Goal: Transaction & Acquisition: Download file/media

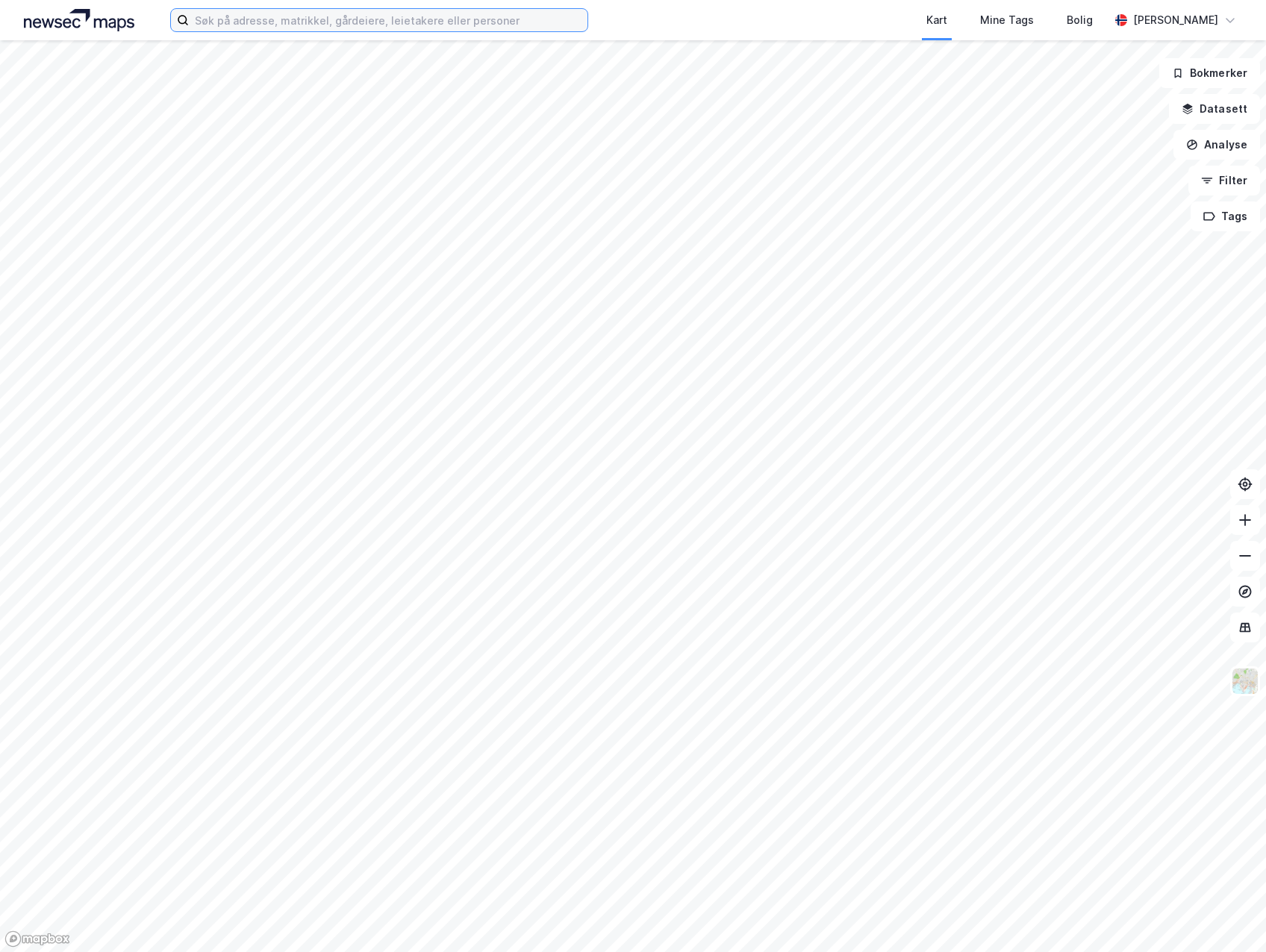
click at [230, 23] on input at bounding box center [388, 20] width 398 height 23
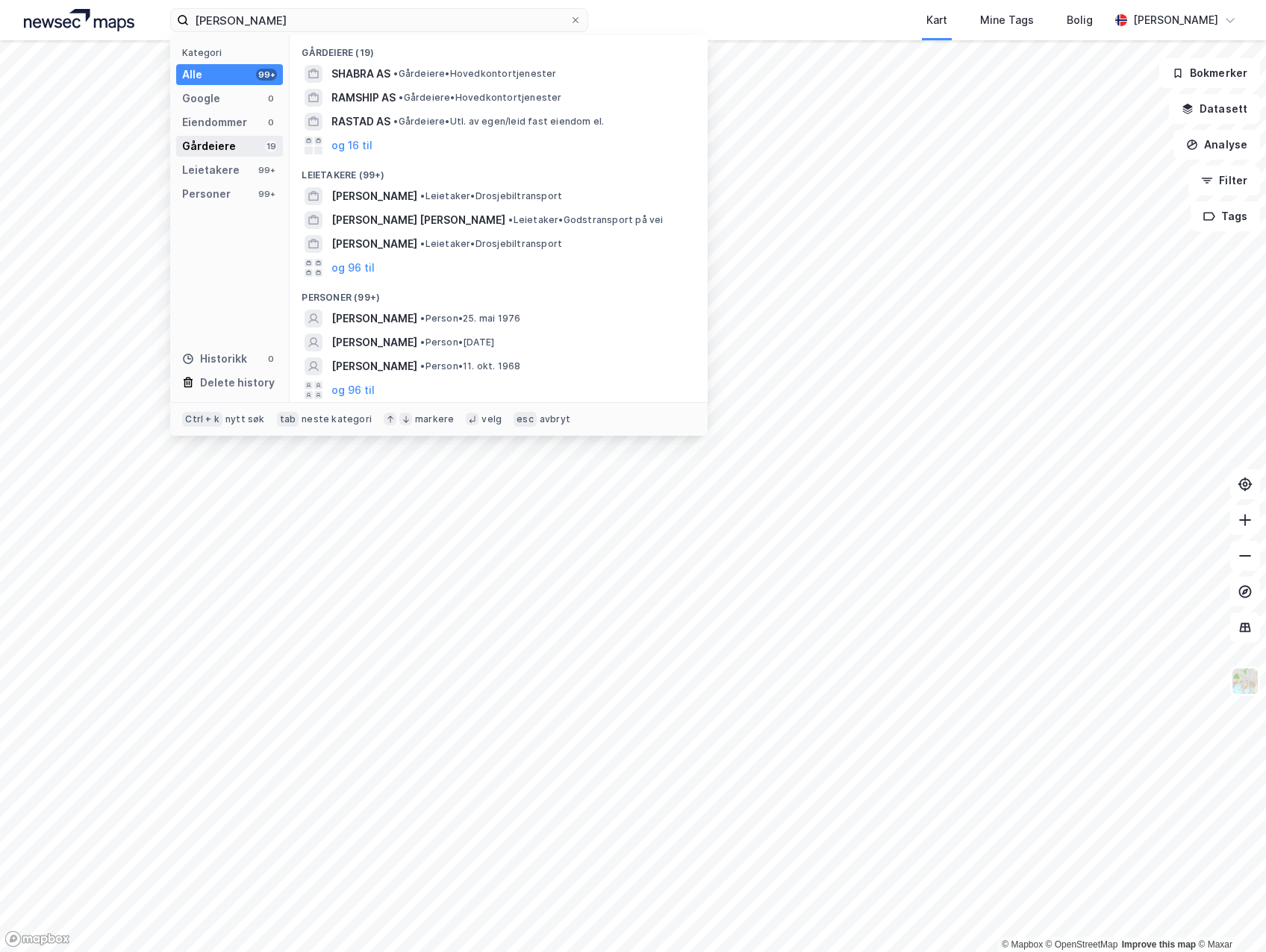
click at [237, 146] on div "Gårdeiere 19" at bounding box center [230, 146] width 106 height 21
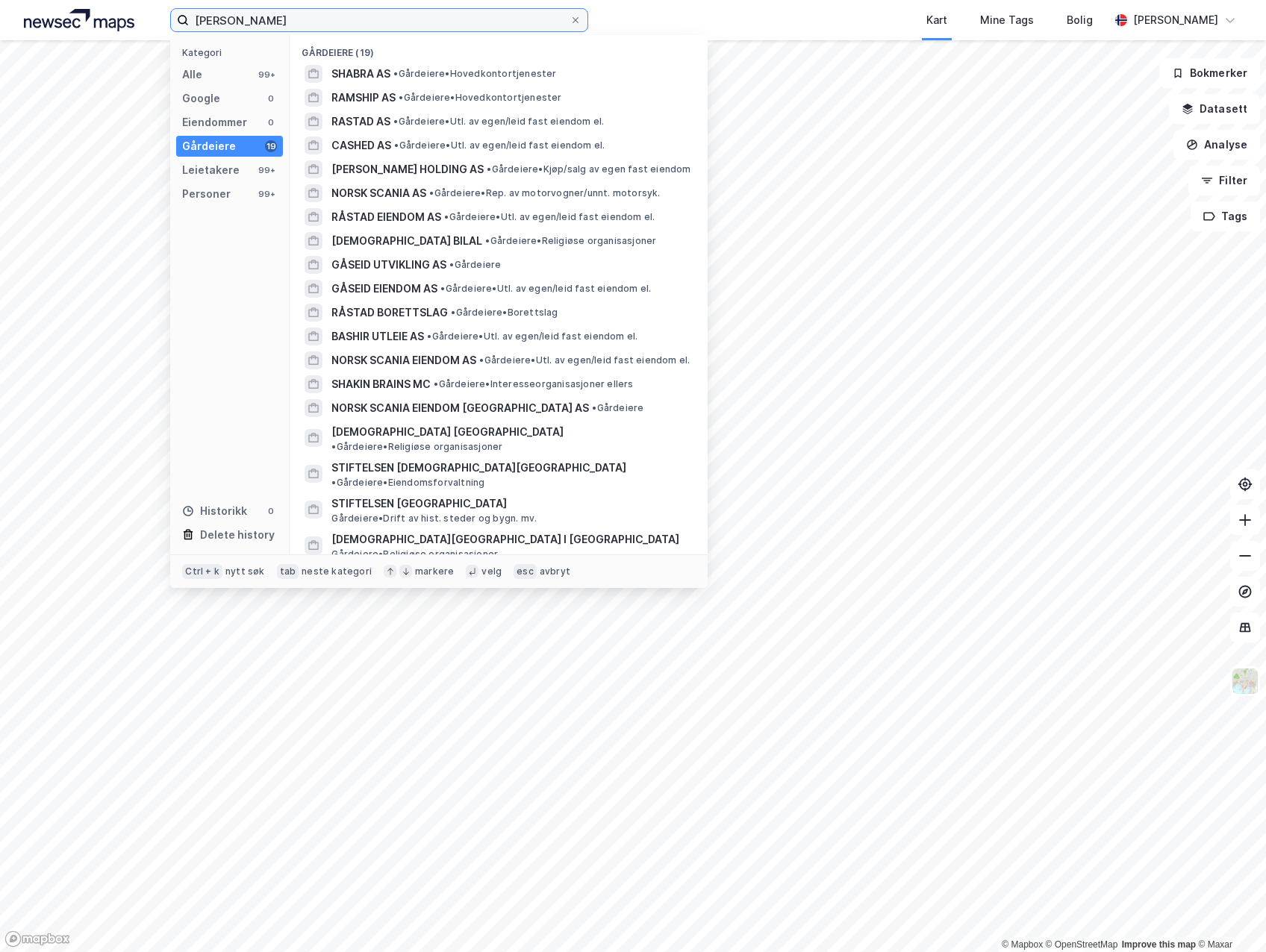
click at [359, 24] on input "Shazia Rashid" at bounding box center [379, 20] width 381 height 23
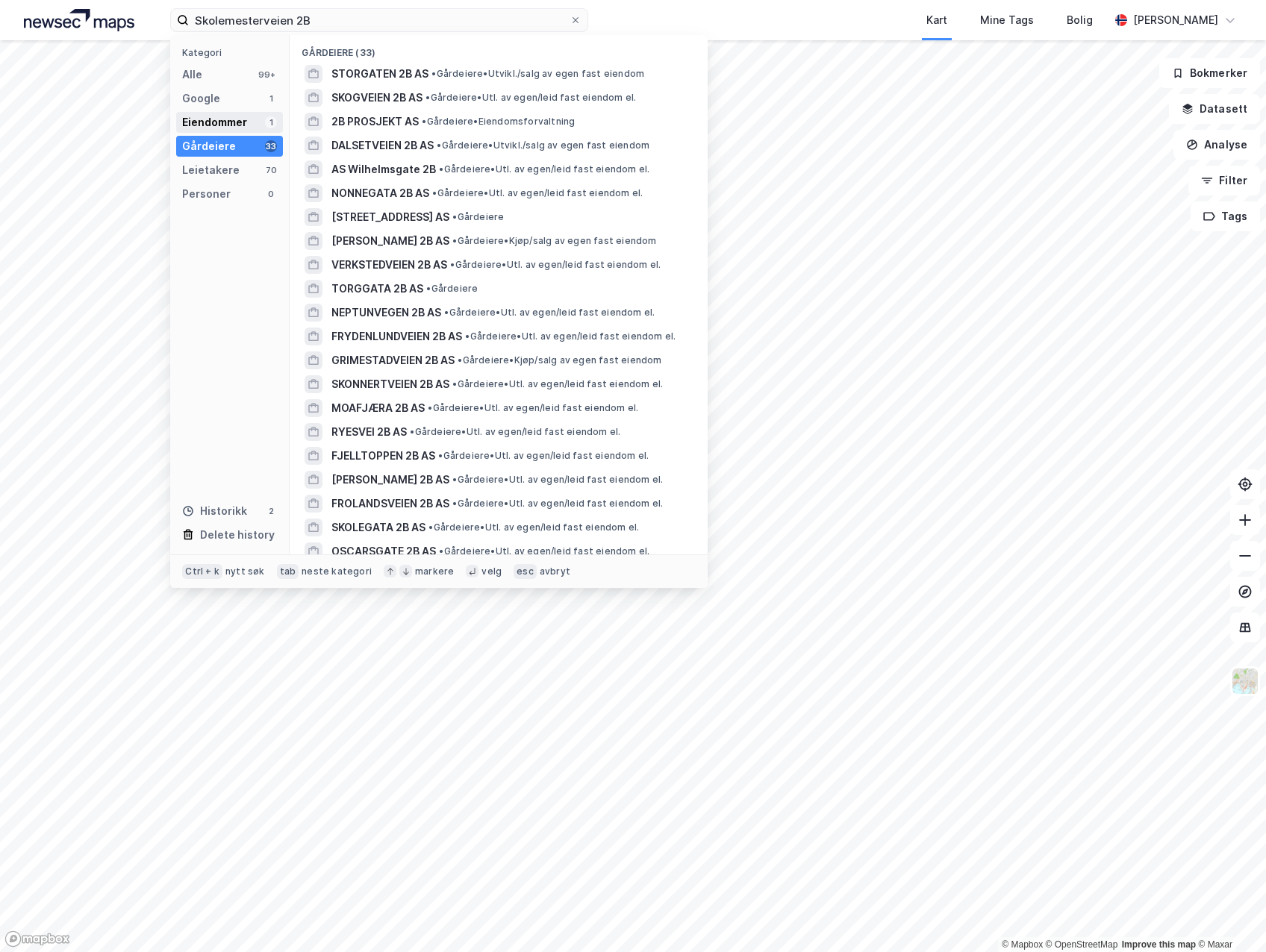
click at [223, 118] on div "Eiendommer" at bounding box center [214, 122] width 65 height 18
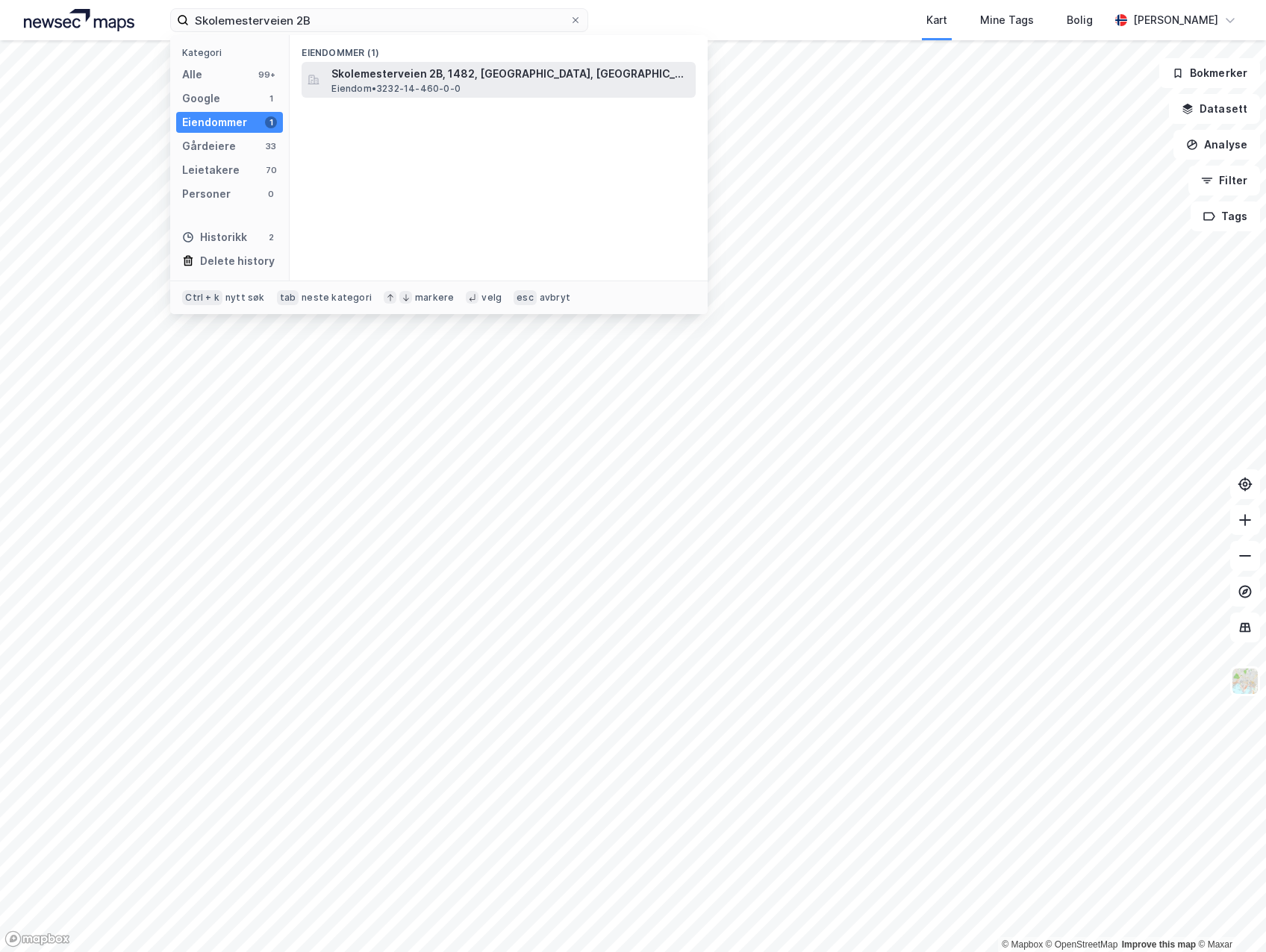
click at [360, 80] on span "Skolemesterveien 2B, 1482, [GEOGRAPHIC_DATA], [GEOGRAPHIC_DATA]" at bounding box center [511, 74] width 359 height 18
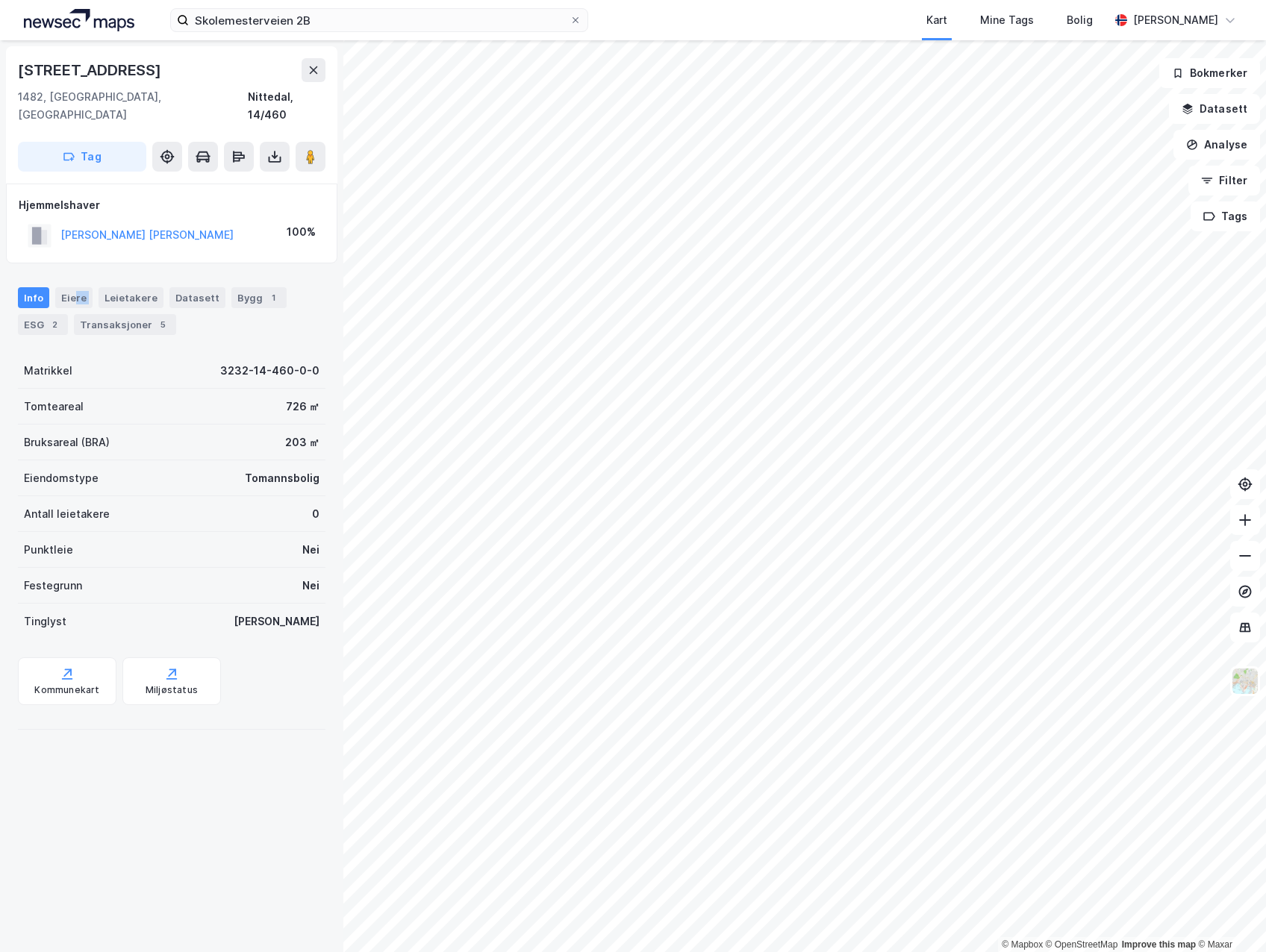
drag, startPoint x: 72, startPoint y: 279, endPoint x: 94, endPoint y: 286, distance: 23.1
click at [94, 287] on div "Info Eiere Leietakere Datasett Bygg 1 ESG 2 Transaksjoner 5" at bounding box center [171, 311] width 307 height 48
drag, startPoint x: 94, startPoint y: 286, endPoint x: 97, endPoint y: 301, distance: 15.3
click at [97, 314] on div "Transaksjoner 5" at bounding box center [125, 324] width 103 height 21
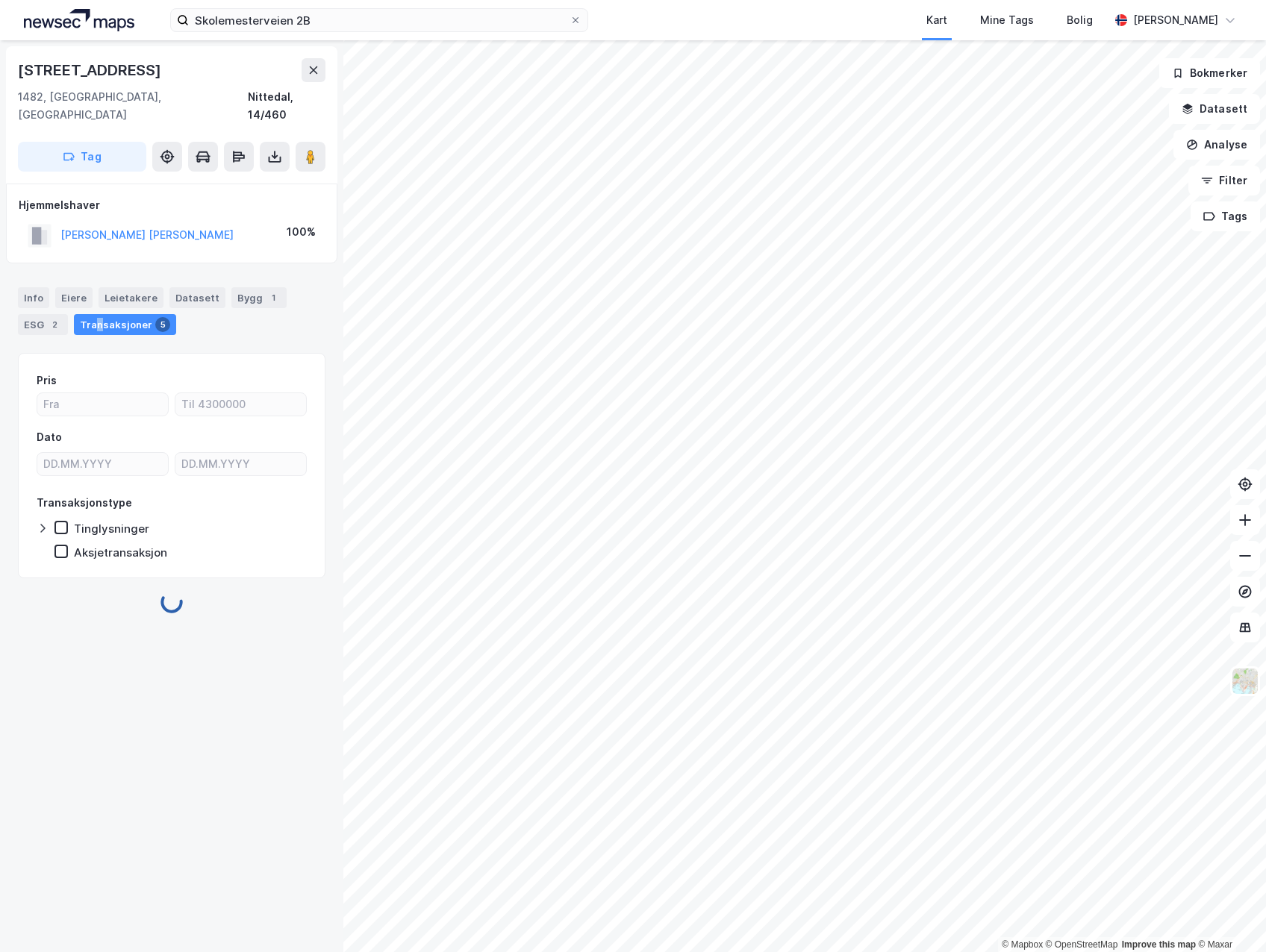
click at [97, 314] on div "Transaksjoner 5" at bounding box center [125, 324] width 103 height 21
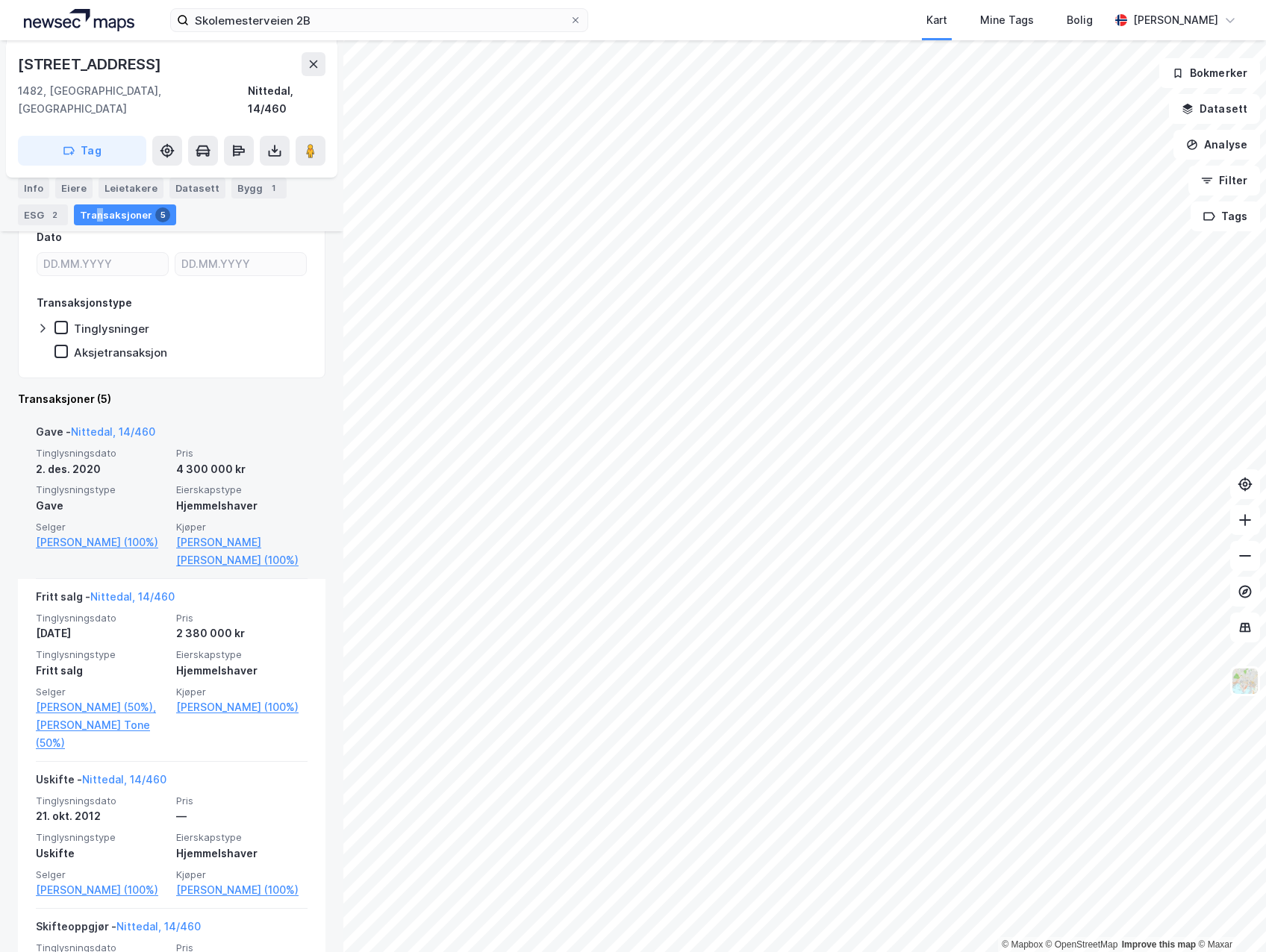
scroll to position [112, 0]
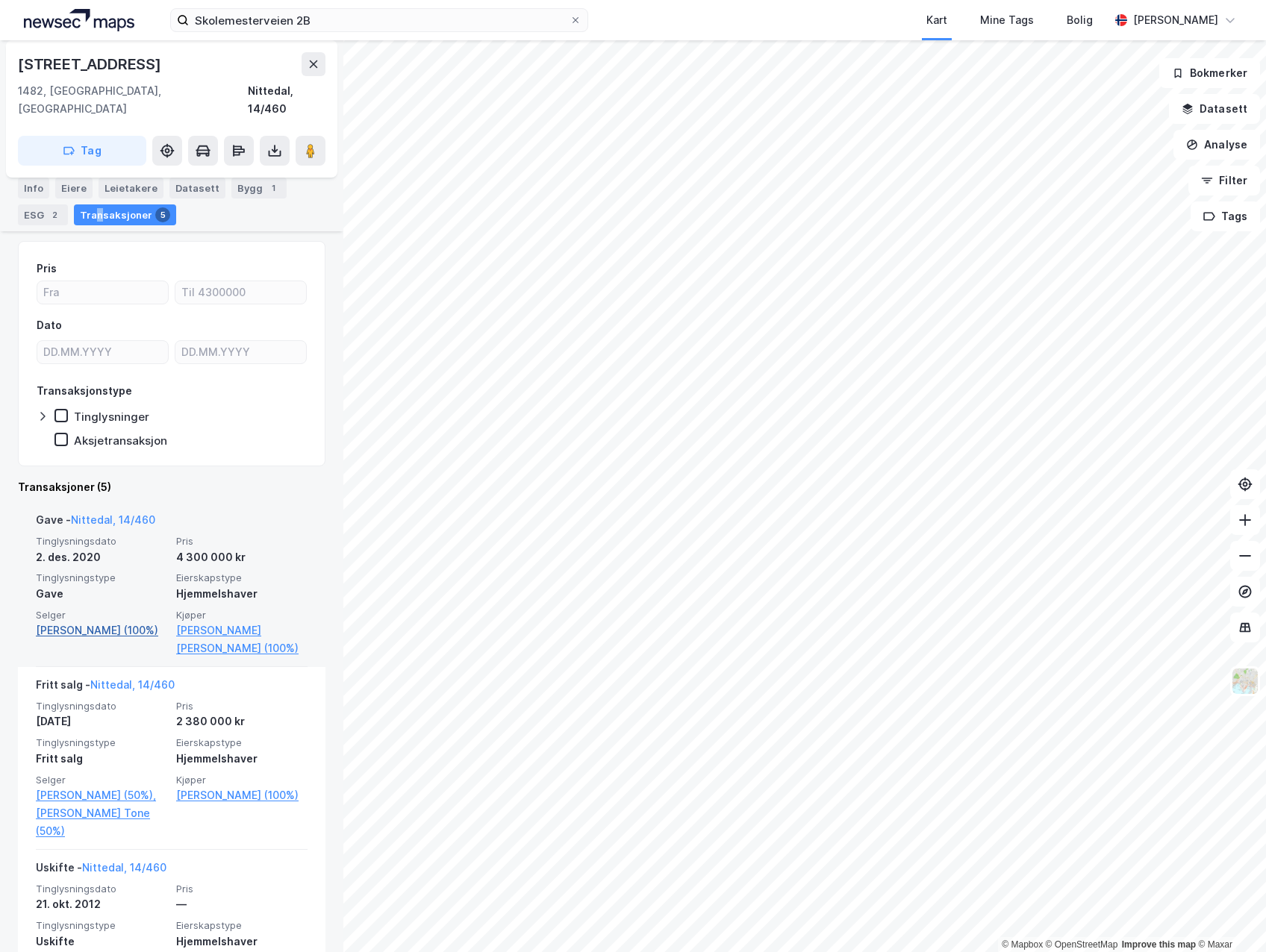
click at [125, 621] on link "Ahud A Hassan (100%)" at bounding box center [102, 630] width 132 height 18
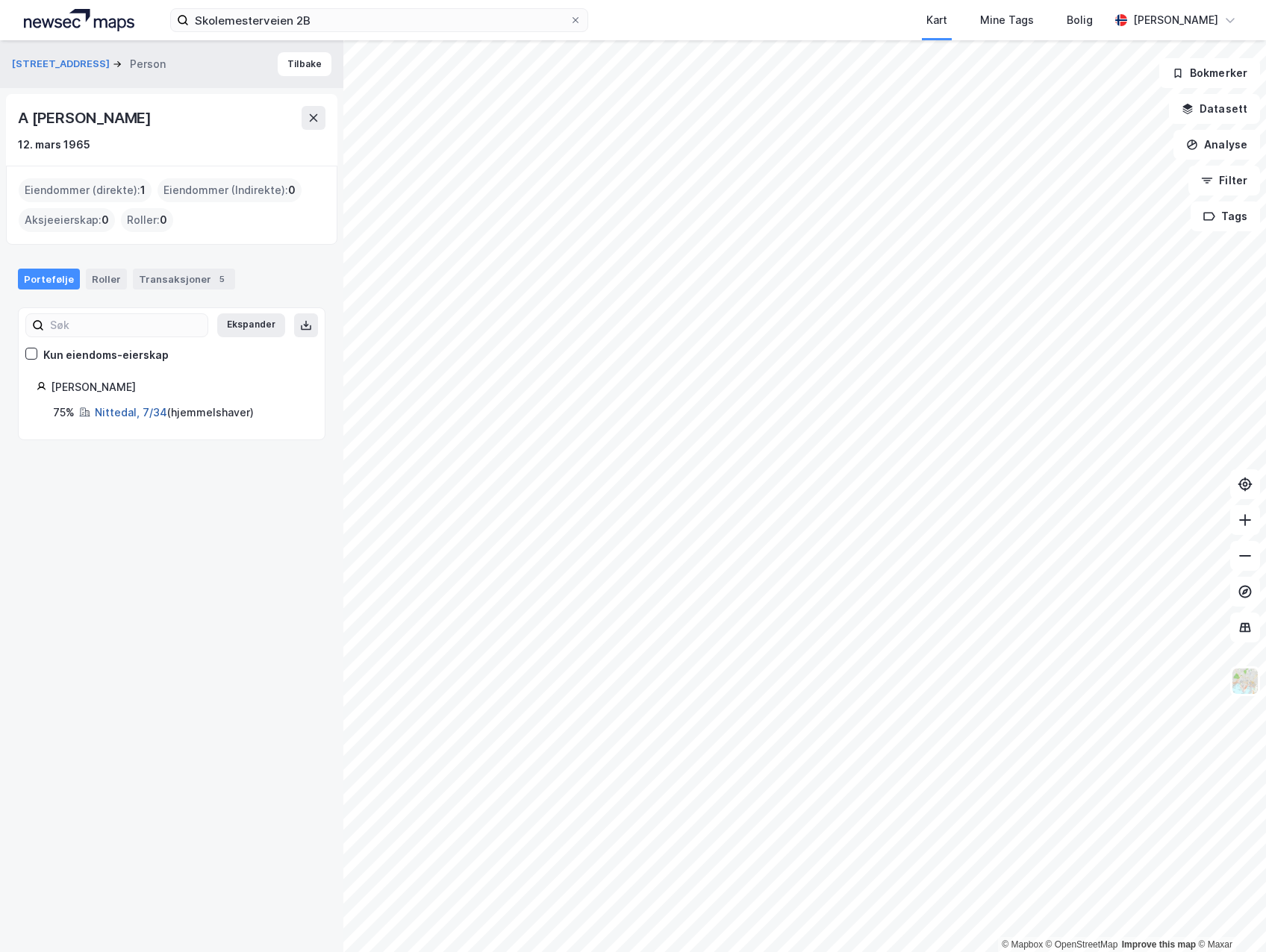
click at [141, 415] on link "Nittedal, 7/34" at bounding box center [131, 413] width 72 height 13
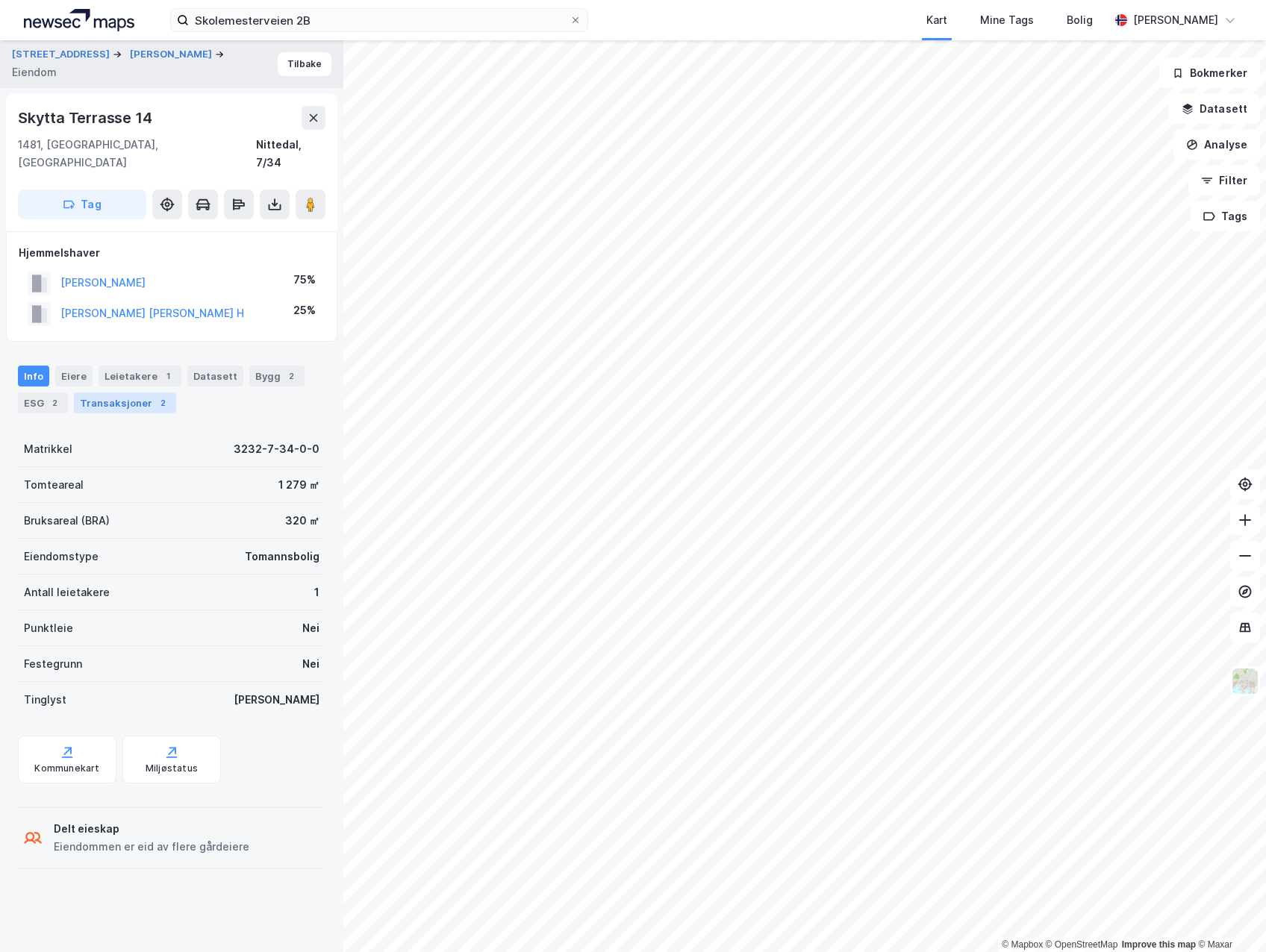
click at [121, 393] on div "Transaksjoner 2" at bounding box center [125, 403] width 103 height 21
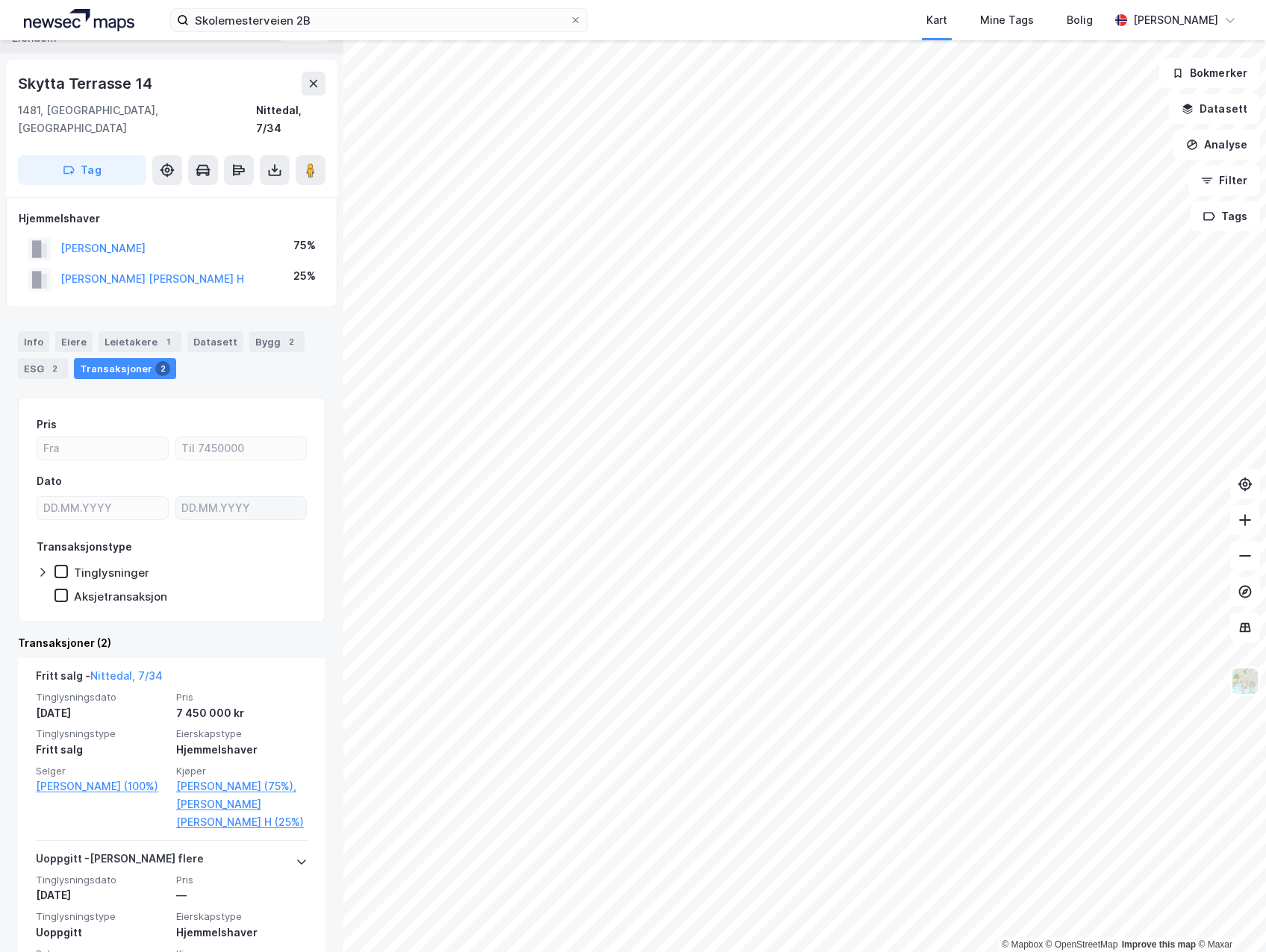
scroll to position [12, 0]
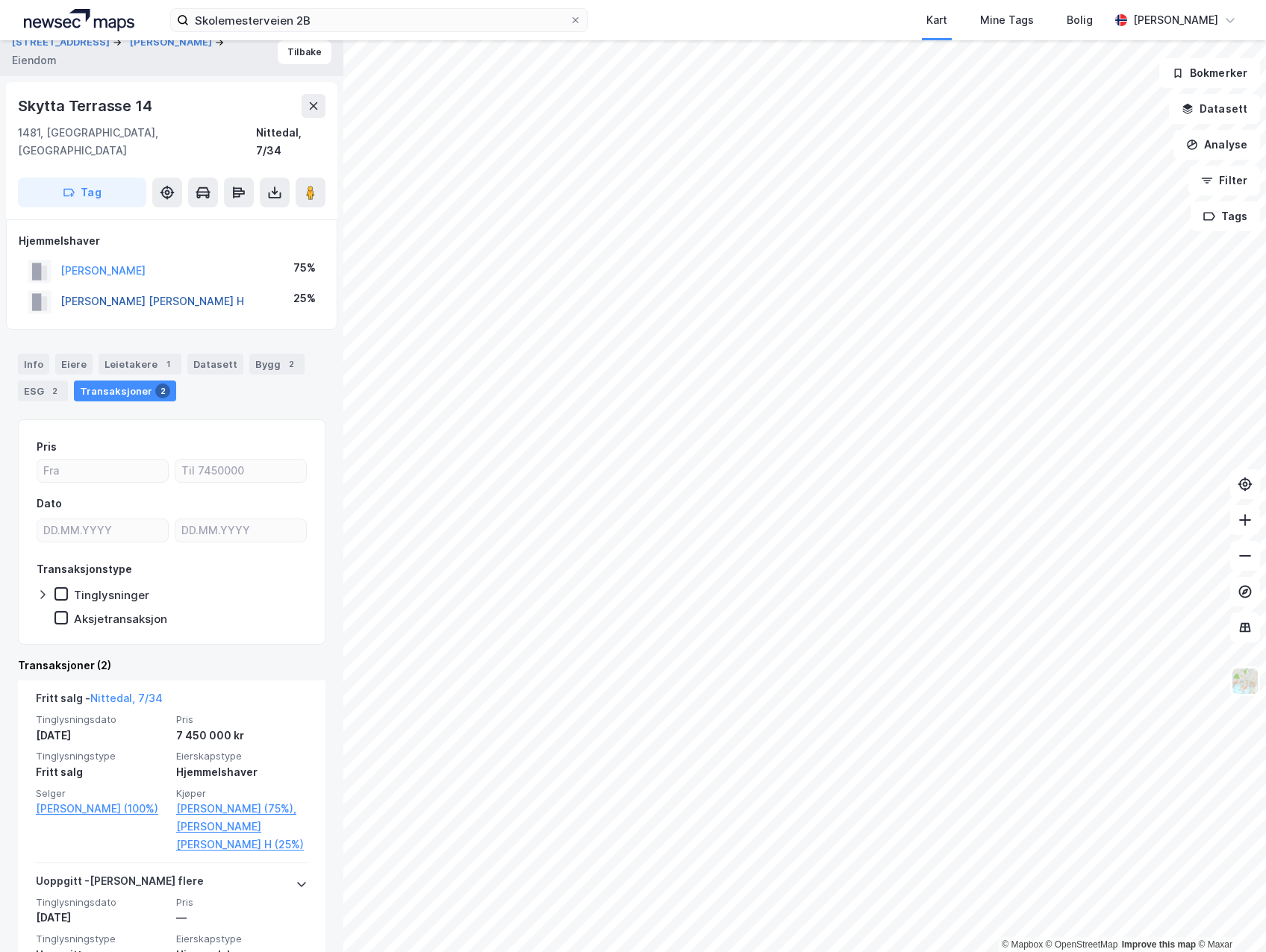
click at [0, 0] on button "HUSSEIN HASSAN HEIDER H" at bounding box center [0, 0] width 0 height 0
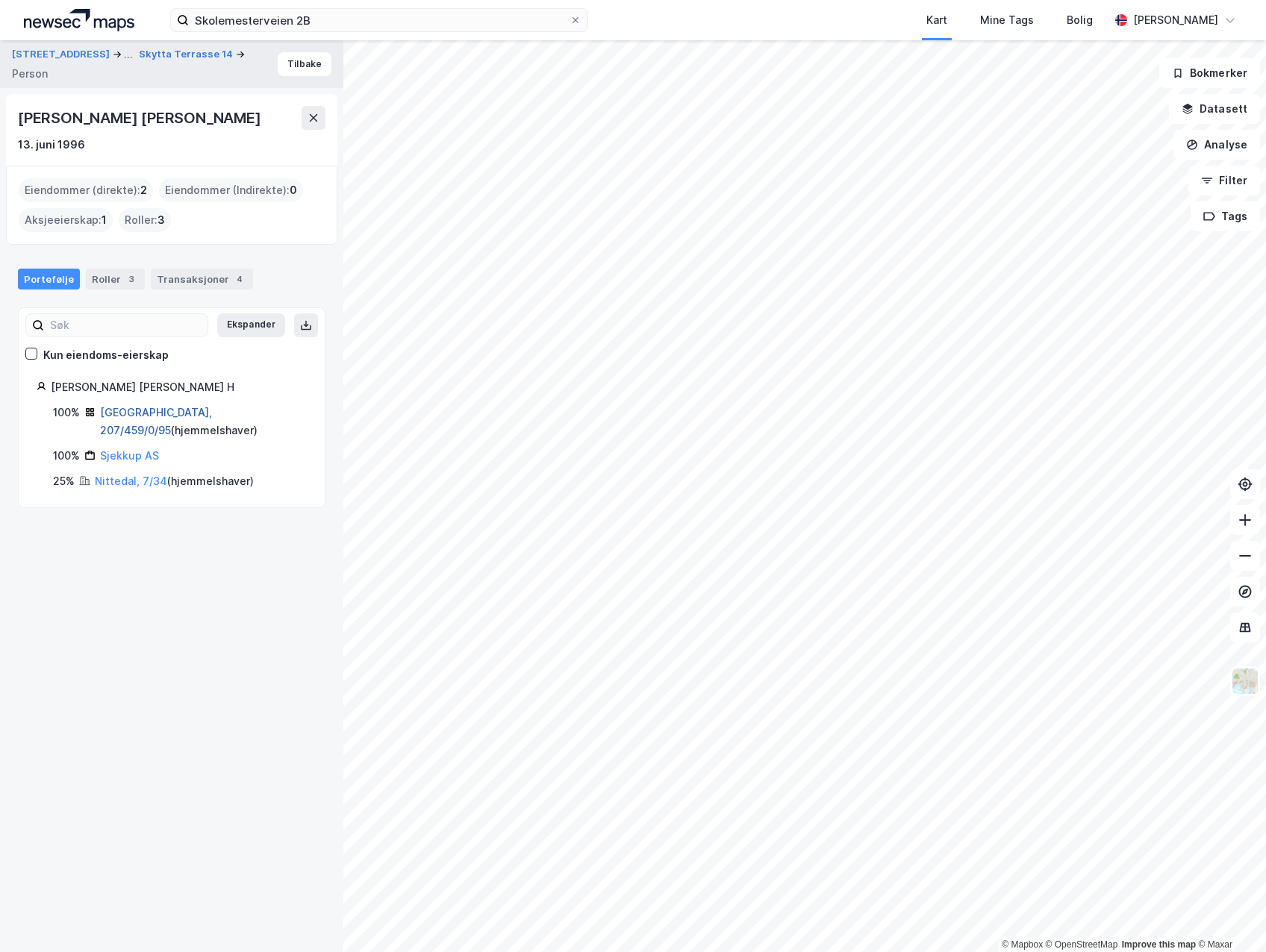
click at [130, 417] on link "Oslo, 207/459/0/95" at bounding box center [156, 422] width 112 height 31
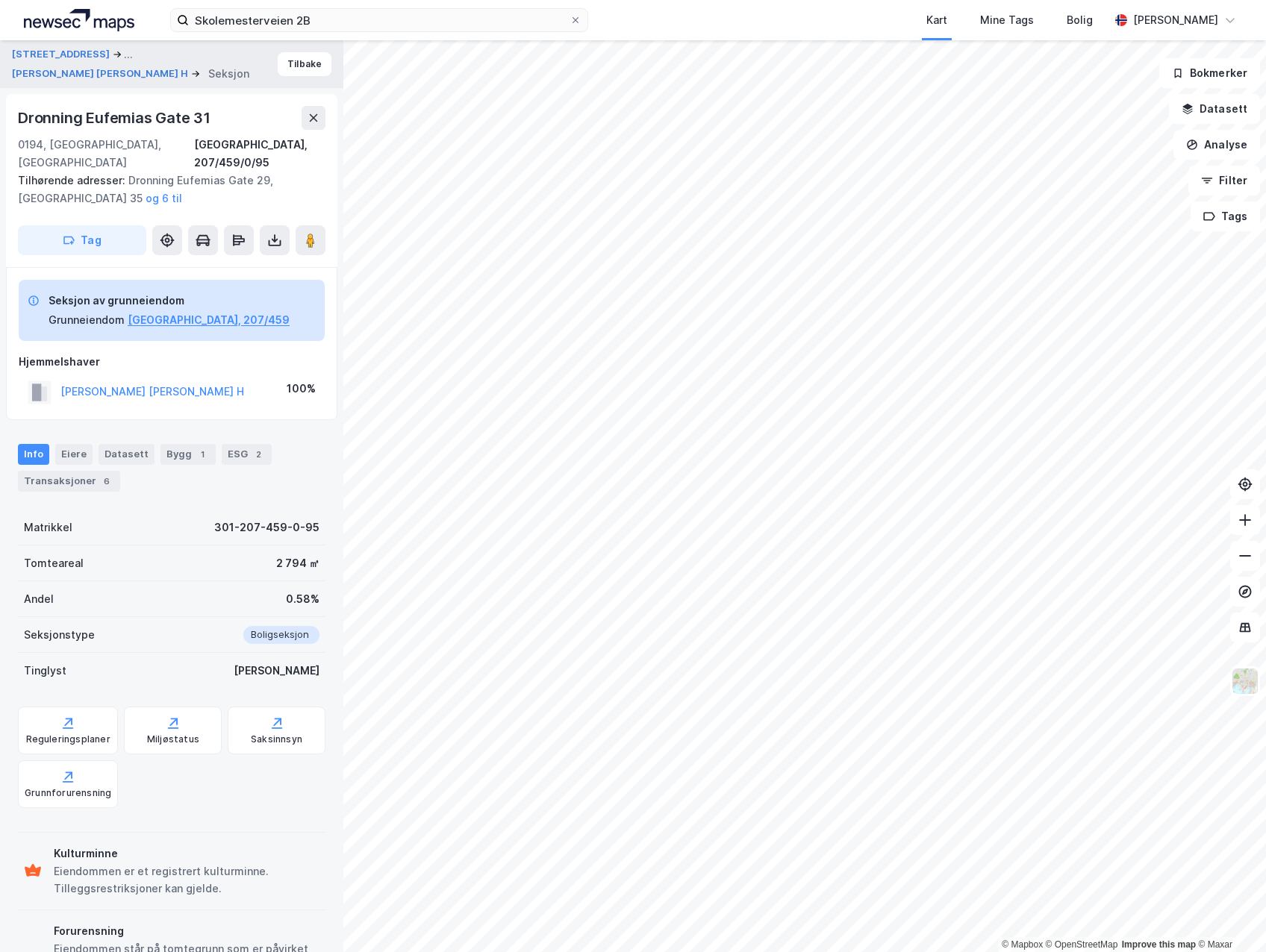
scroll to position [12, 0]
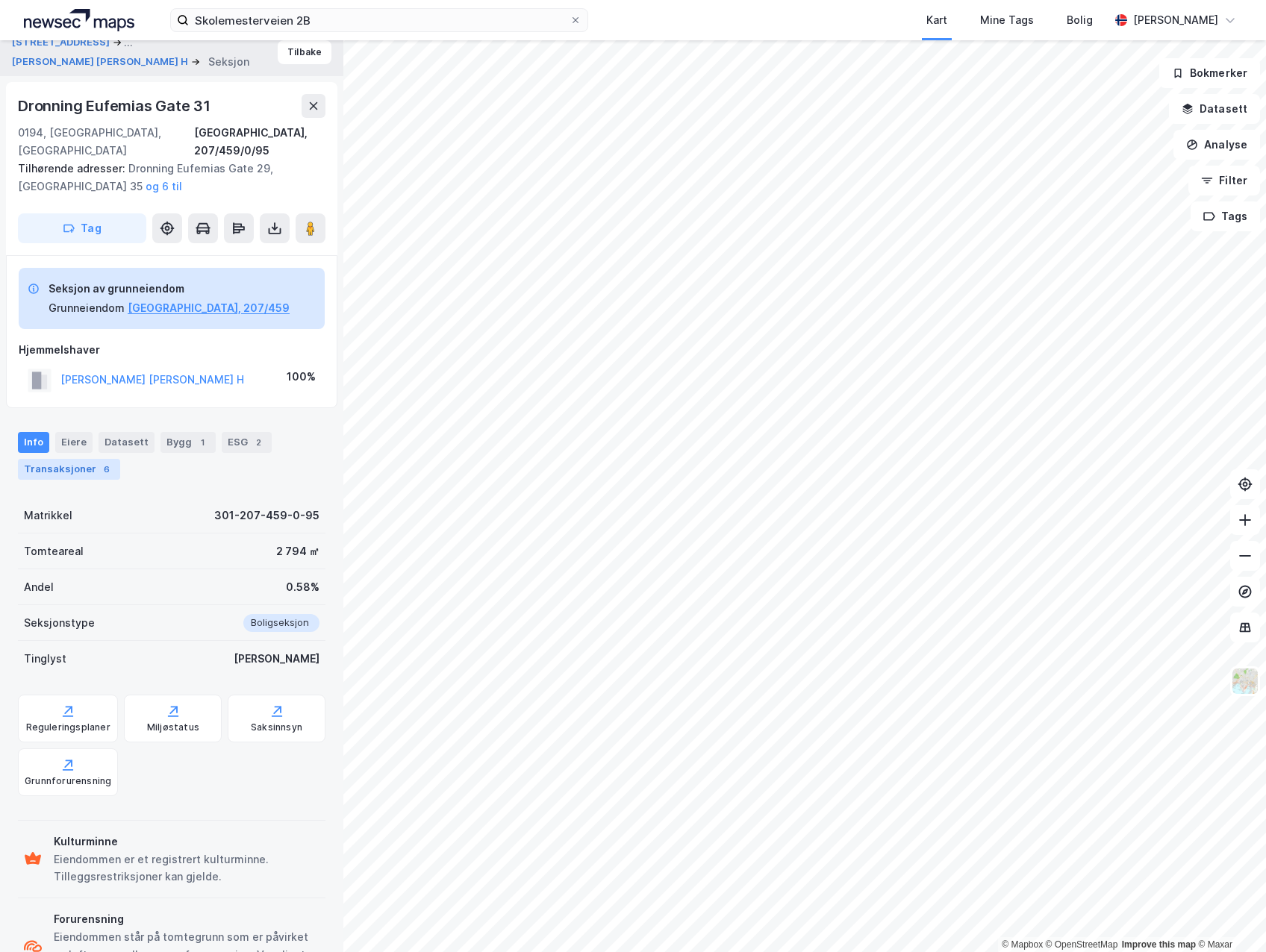
click at [89, 459] on div "Transaksjoner 6" at bounding box center [69, 469] width 103 height 21
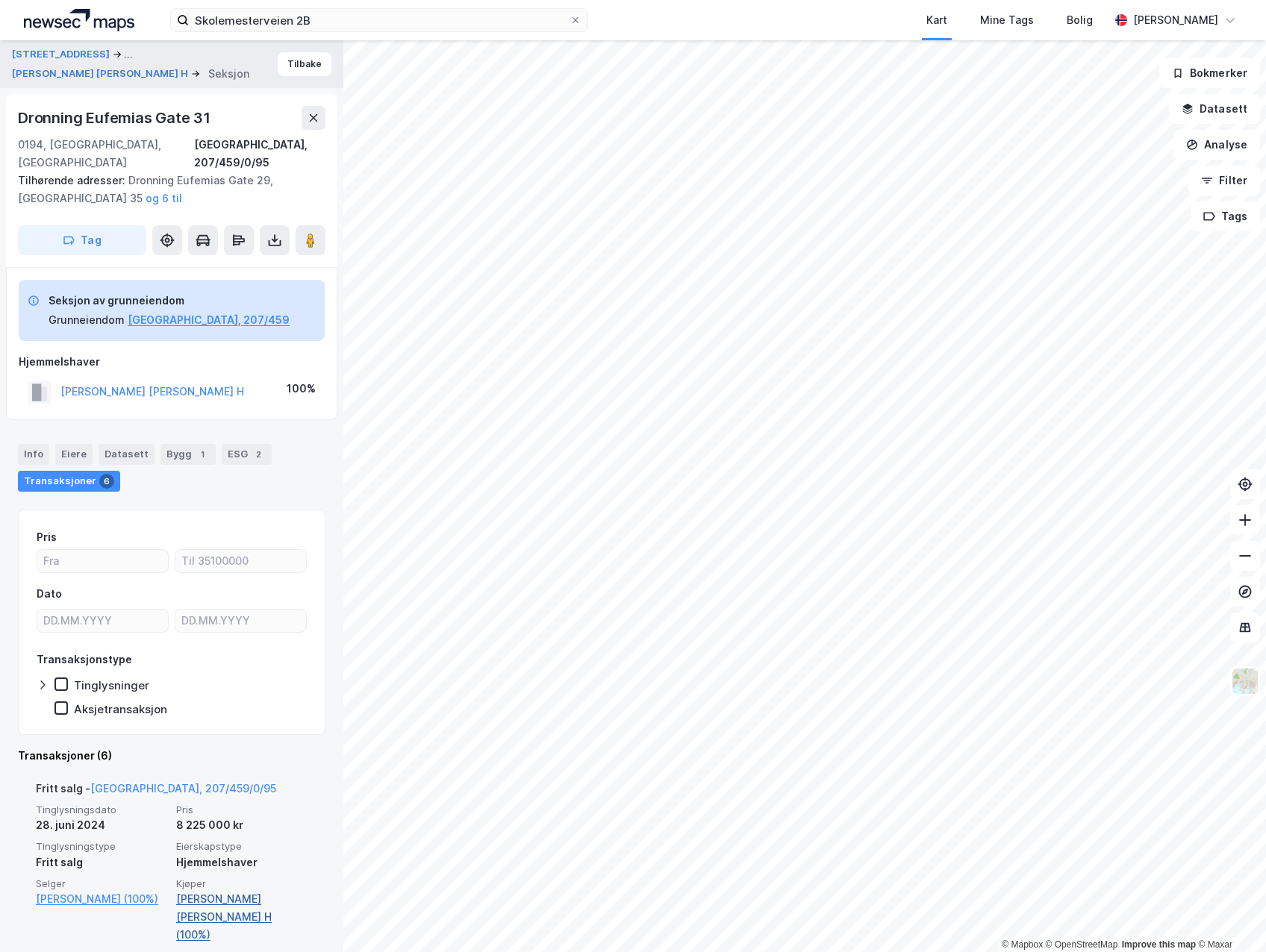
scroll to position [75, 0]
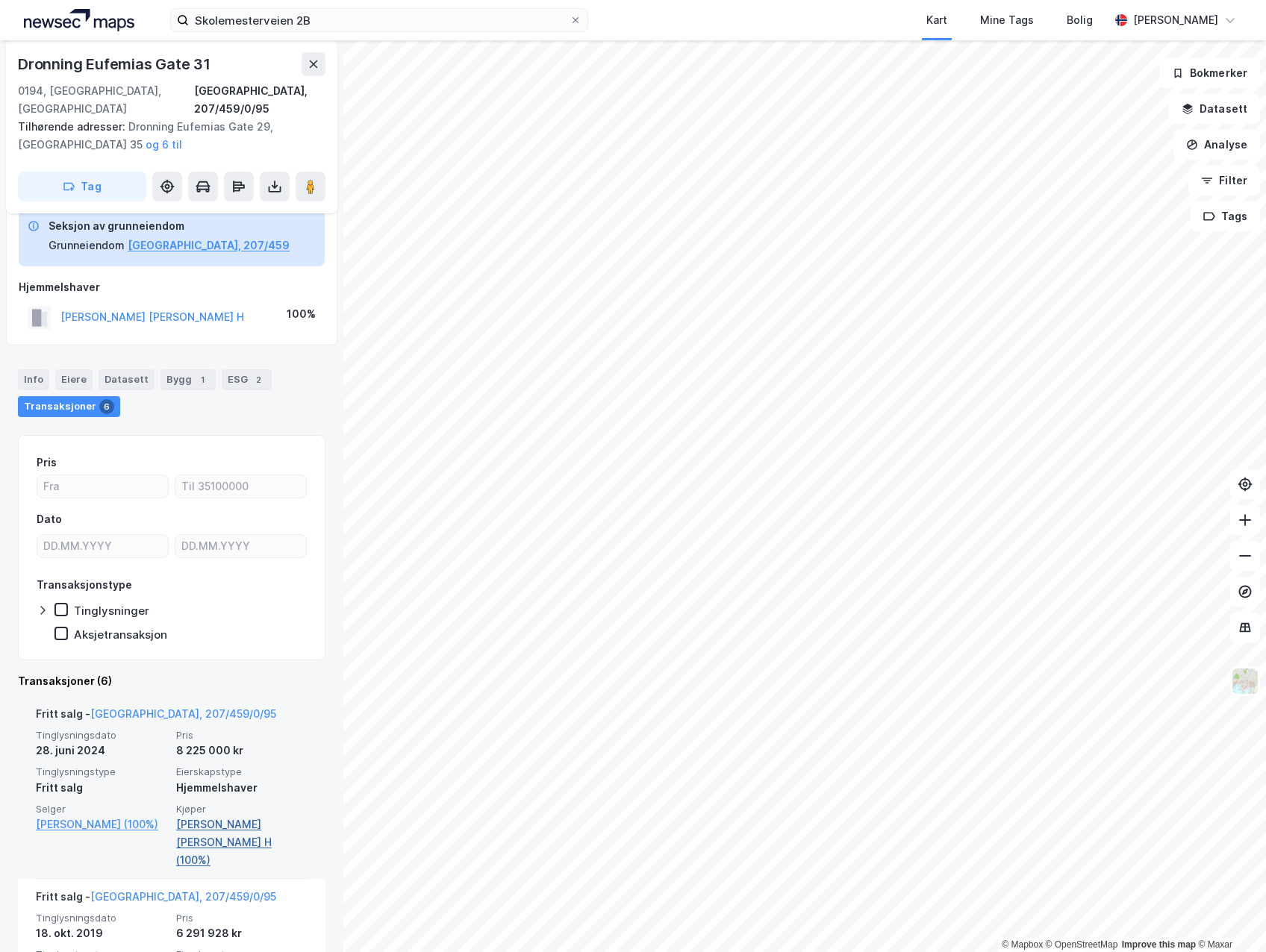
click at [252, 816] on link "Hussein Hassan Heider H (100%)" at bounding box center [242, 843] width 132 height 54
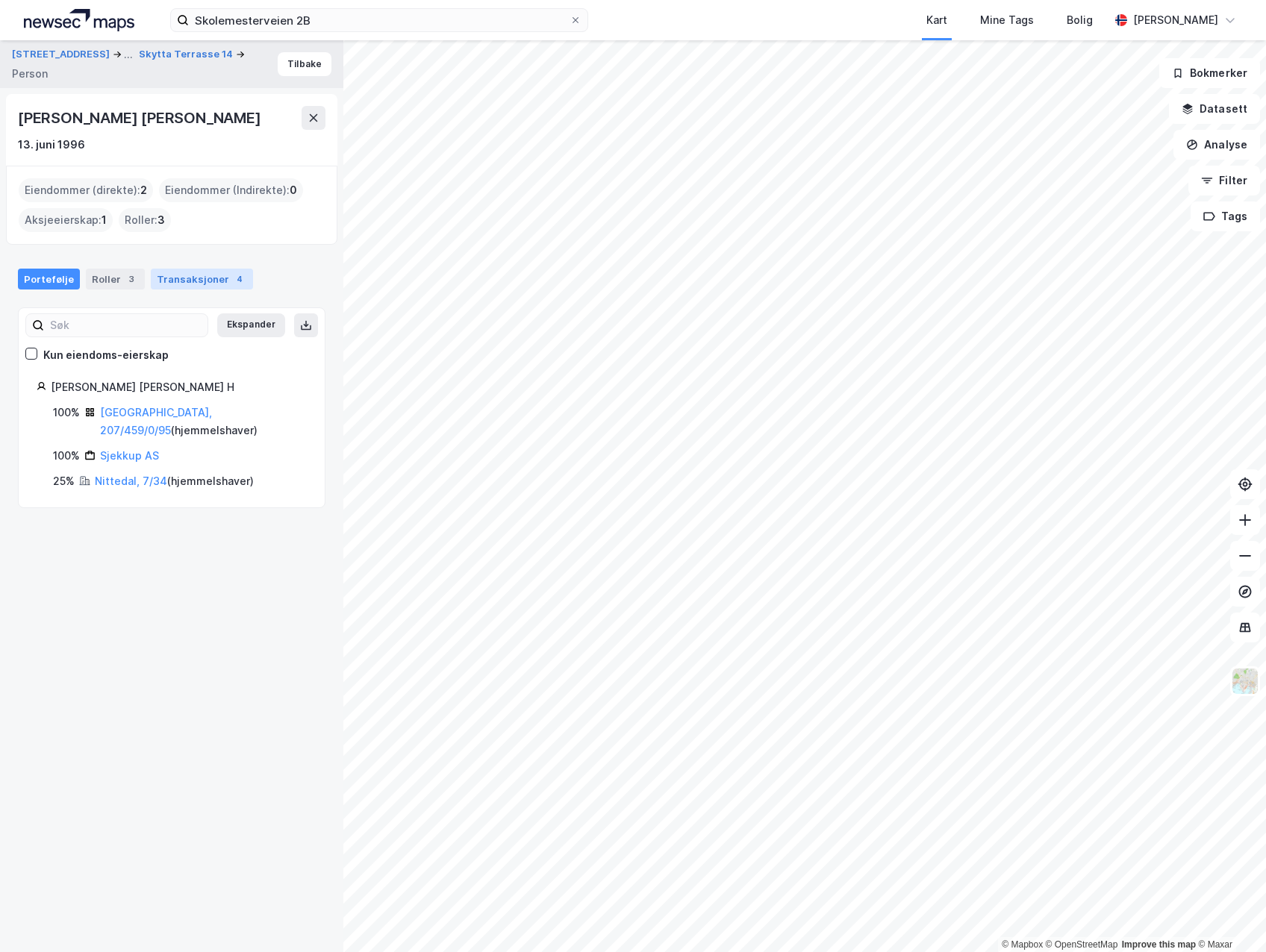
click at [182, 271] on div "Transaksjoner 4" at bounding box center [202, 278] width 103 height 21
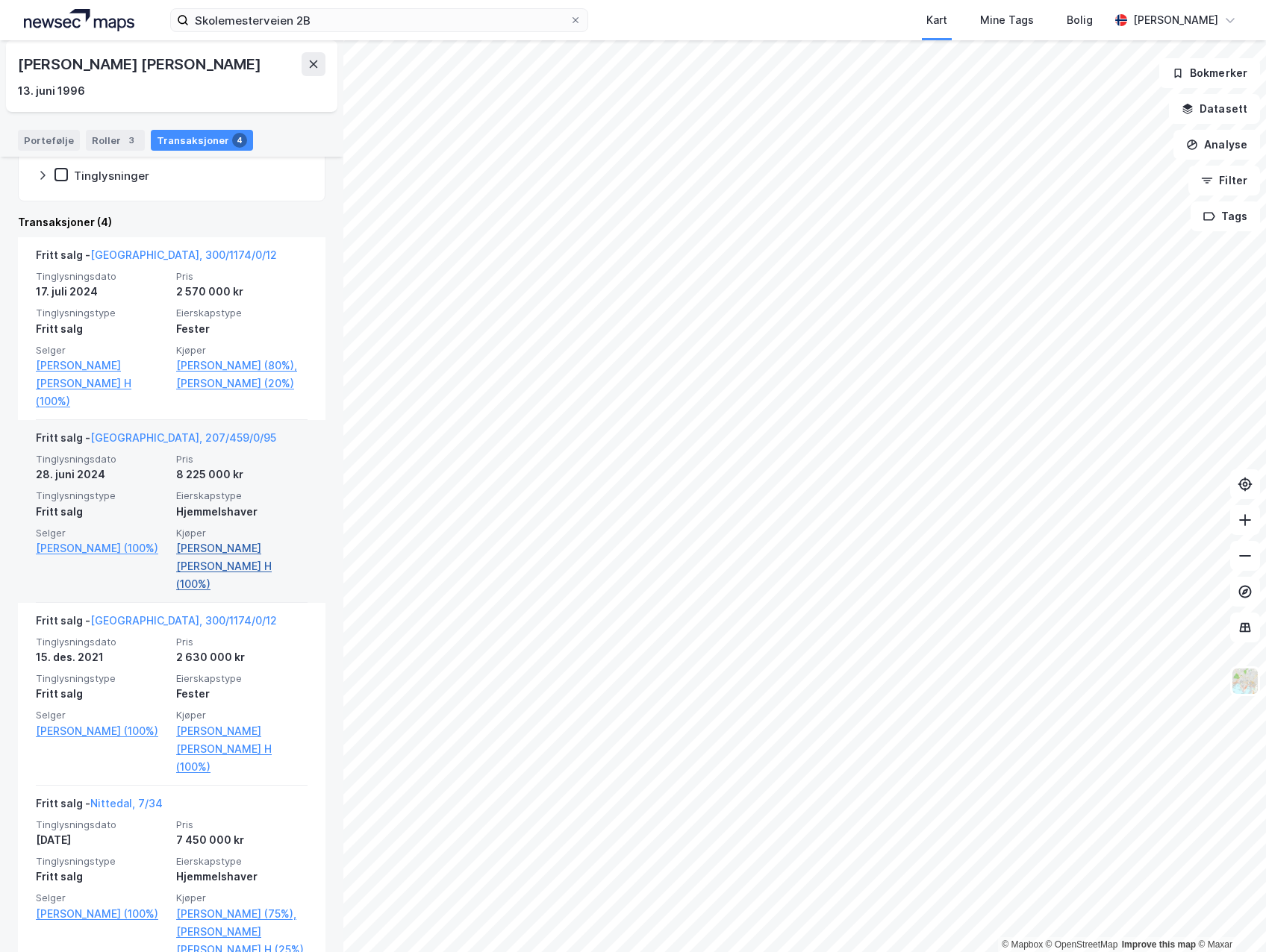
scroll to position [321, 0]
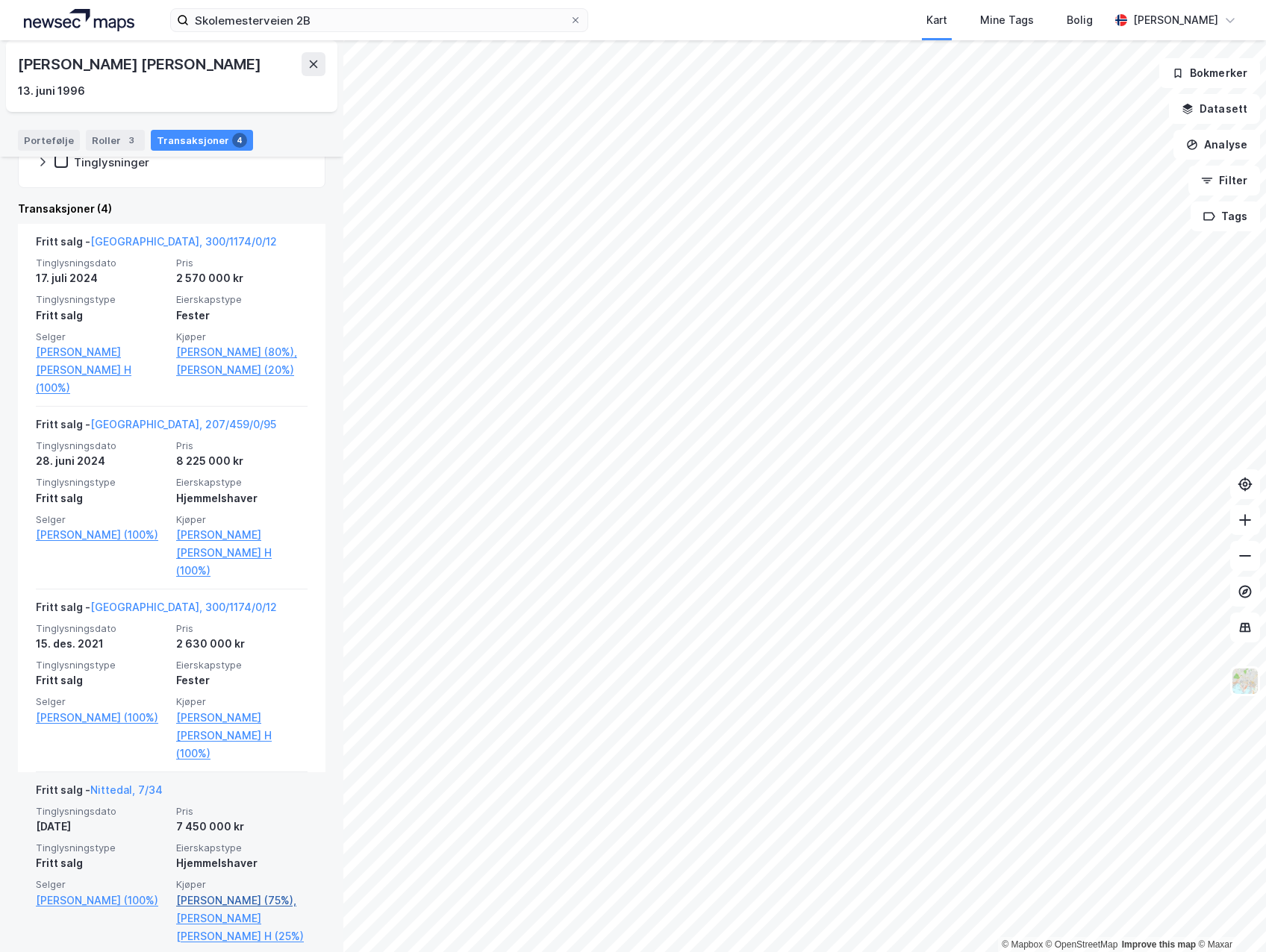
click at [250, 892] on link "Ahud A Hassan (75%)," at bounding box center [242, 901] width 132 height 18
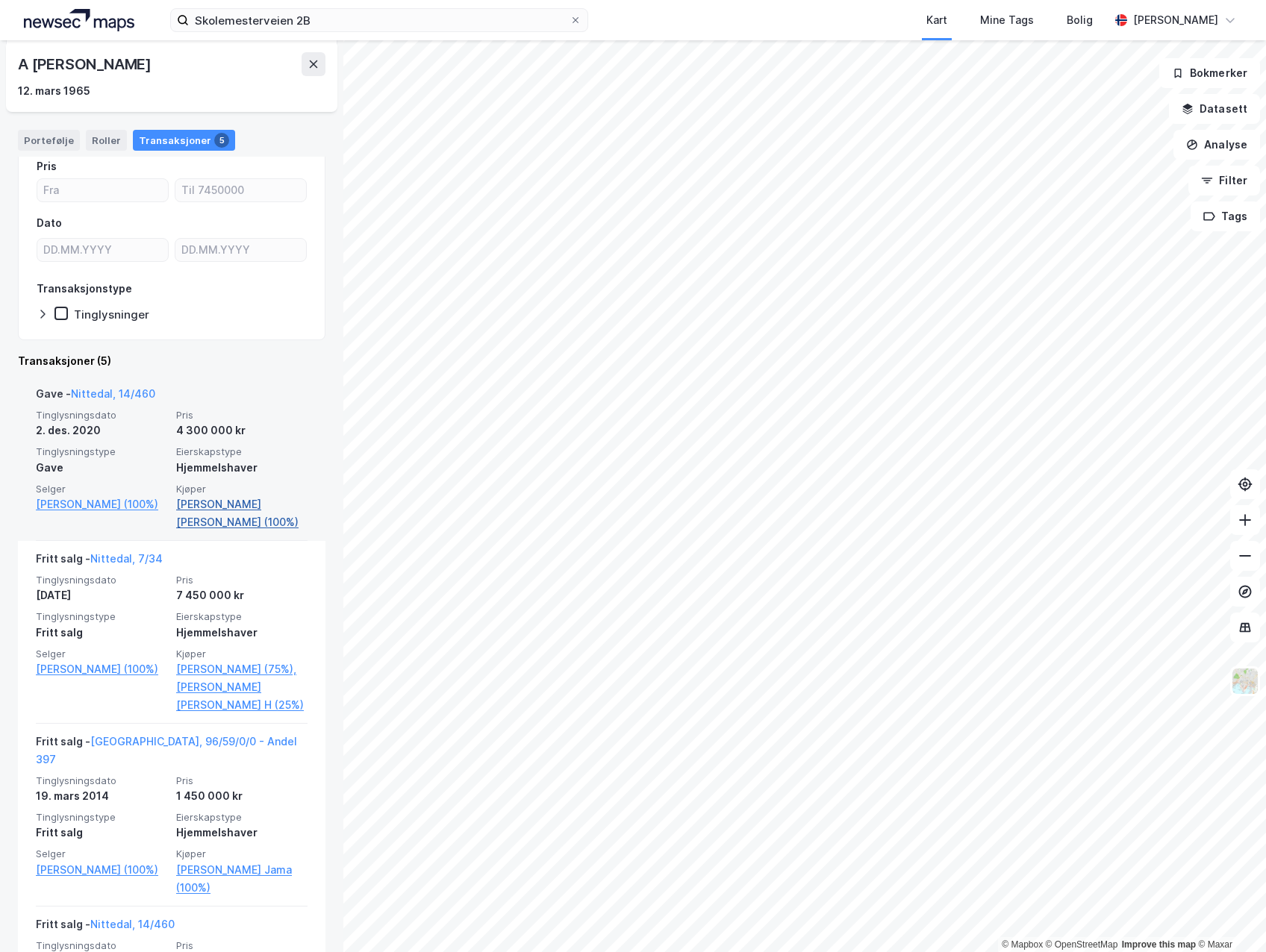
scroll to position [224, 0]
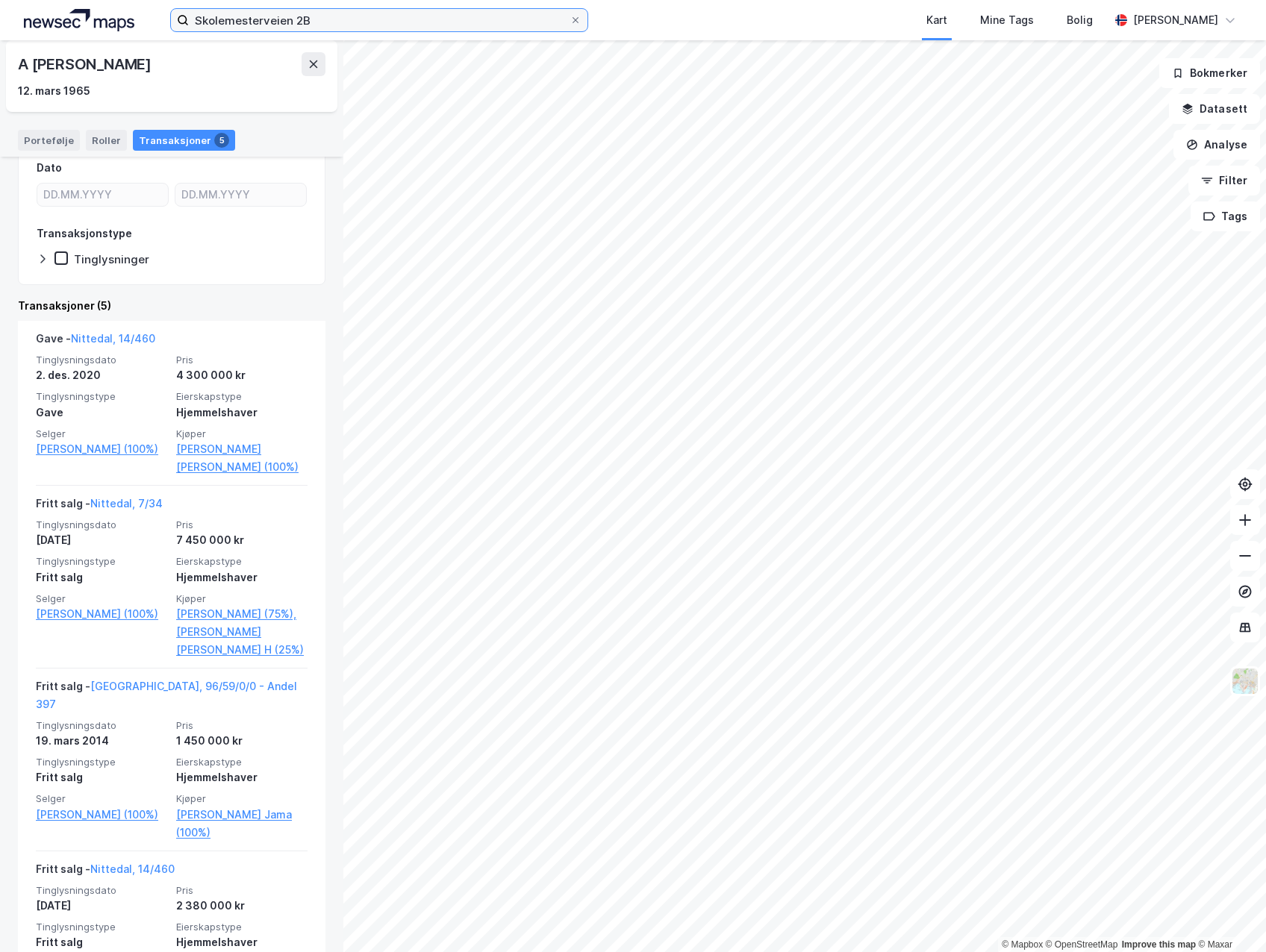
click at [278, 22] on input "Skolemesterveien 2B" at bounding box center [379, 20] width 381 height 23
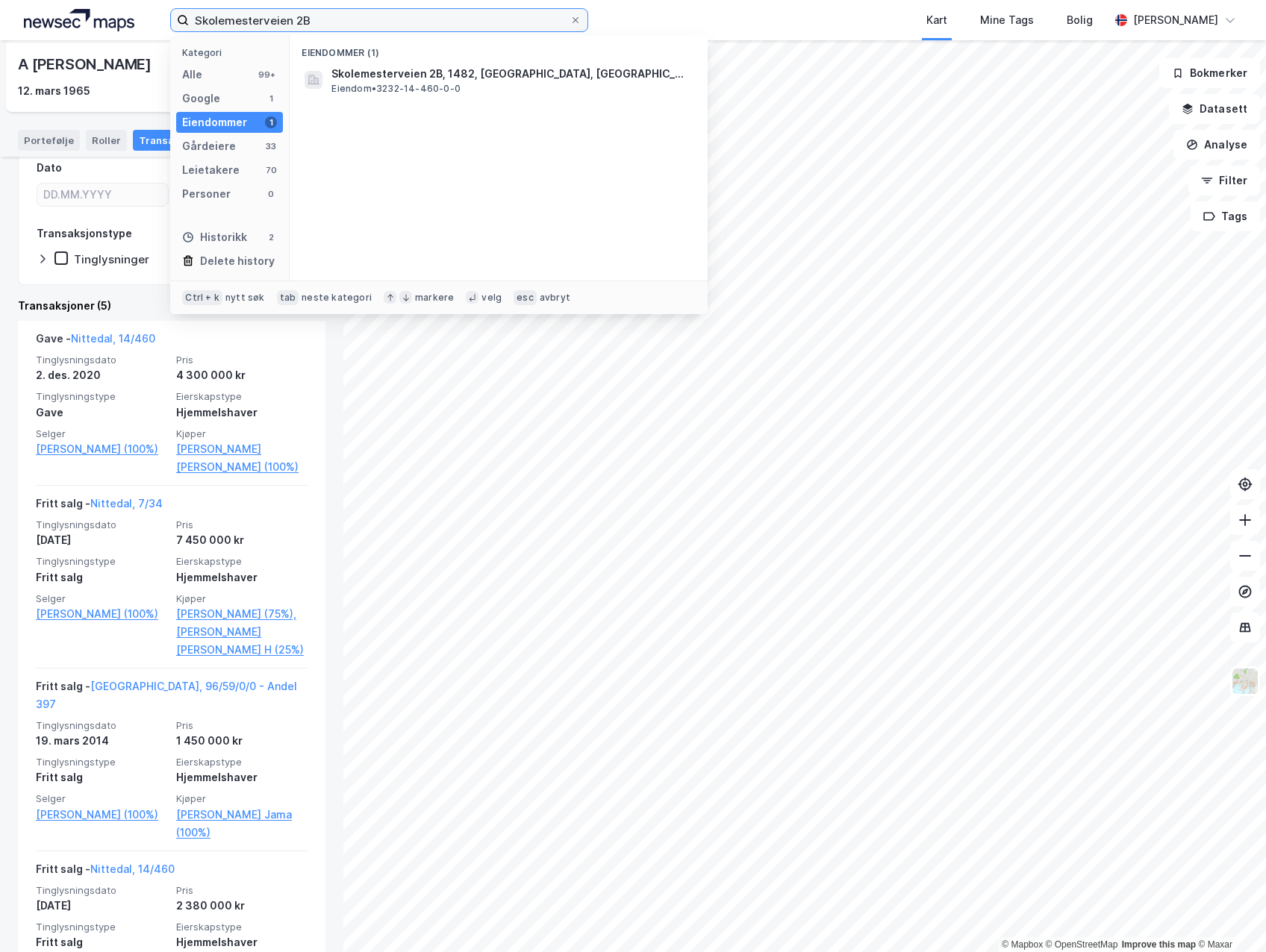
paste input "Ninos Yalda David"
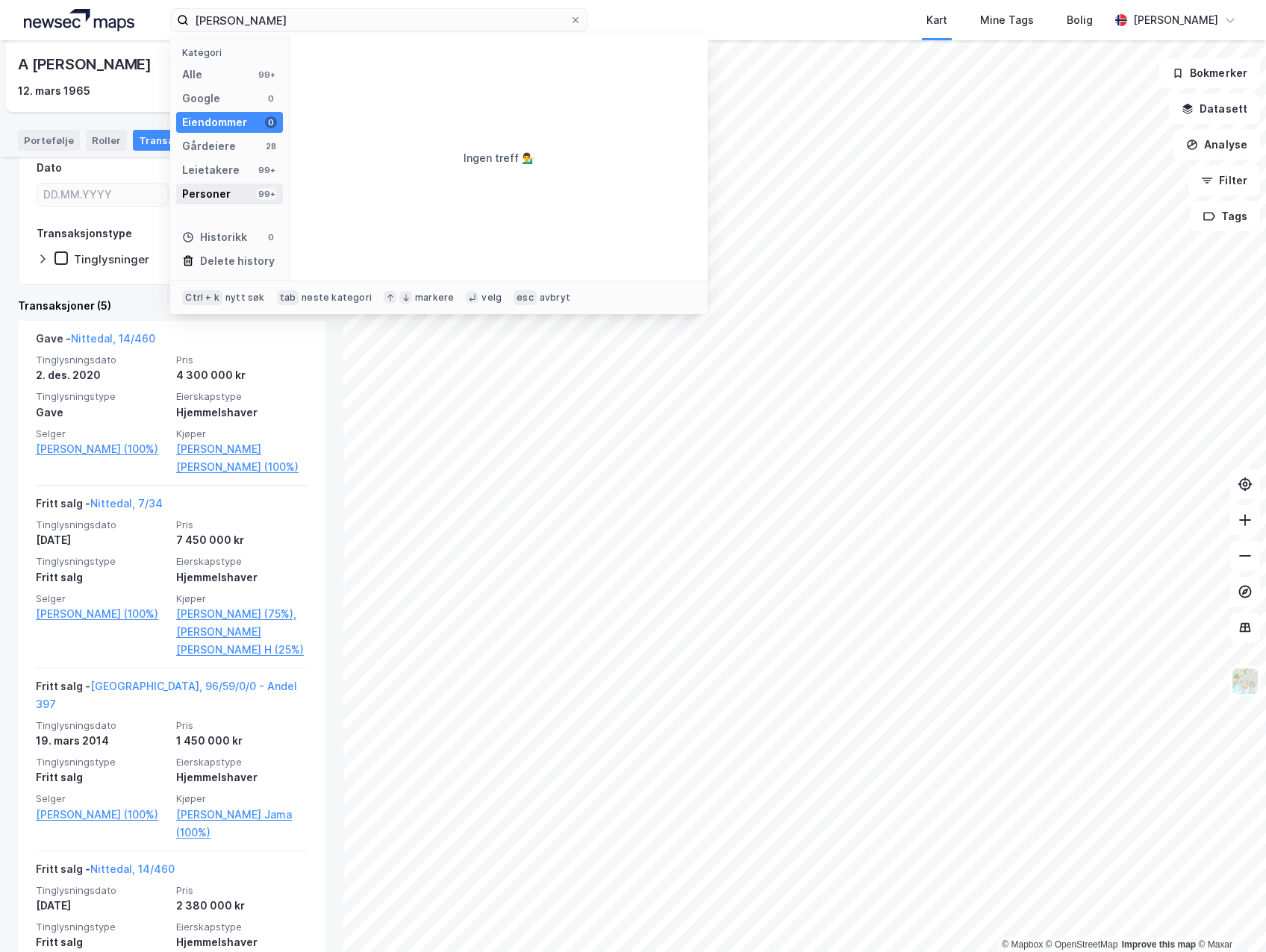
click at [239, 190] on div "Personer 99+" at bounding box center [230, 194] width 106 height 21
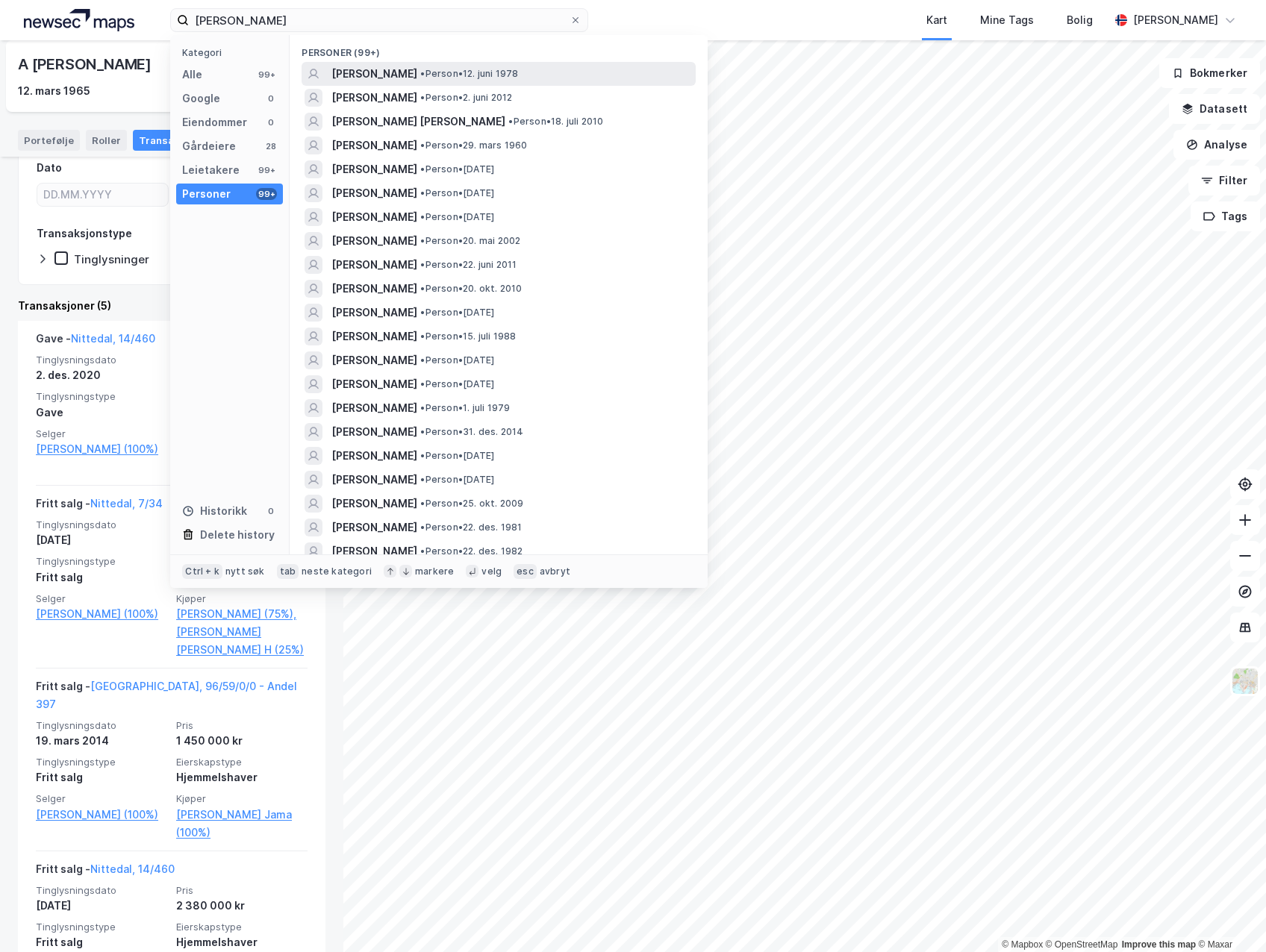
click at [412, 72] on span "[PERSON_NAME]" at bounding box center [374, 74] width 86 height 18
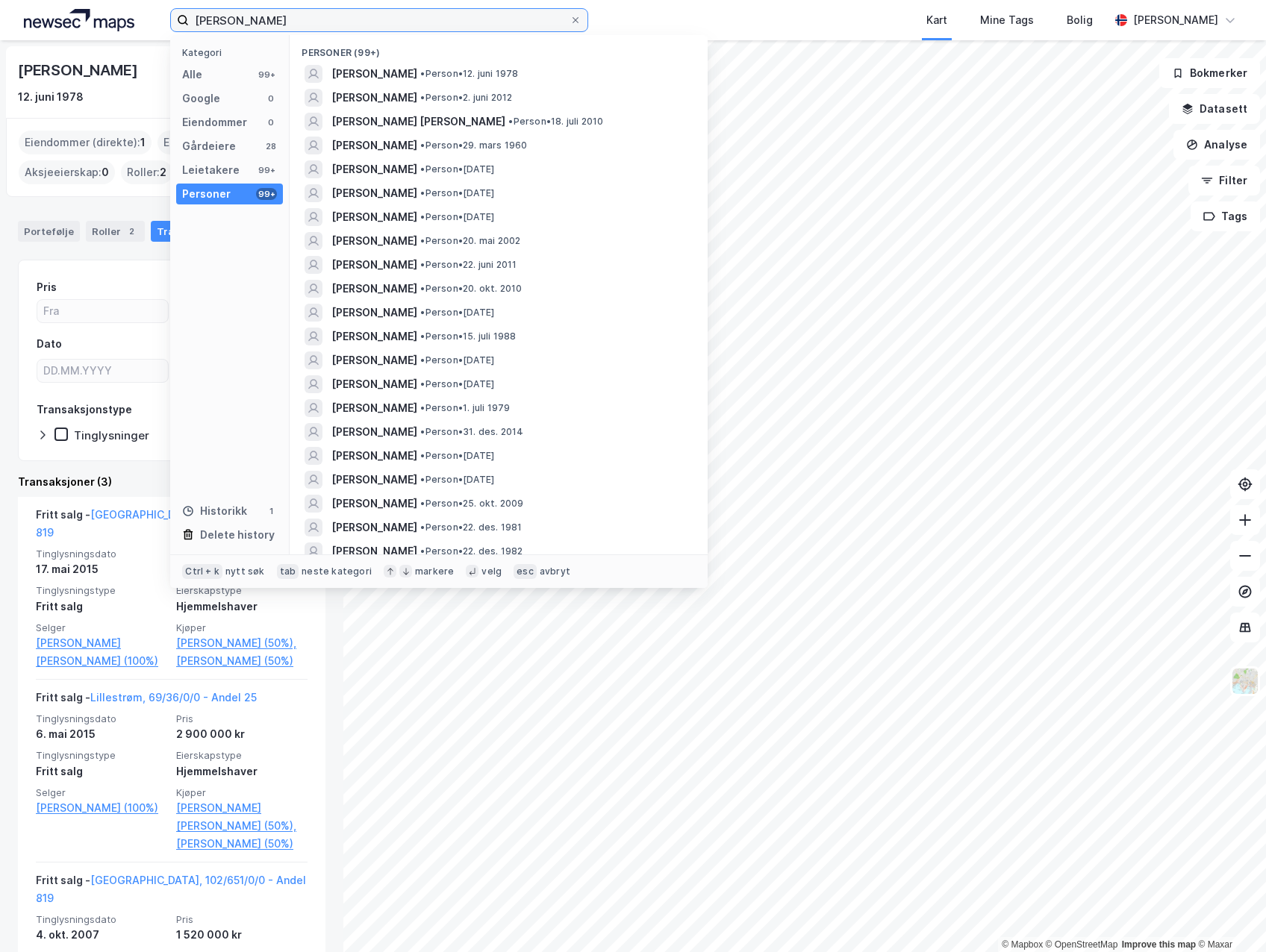
click at [290, 26] on input "Ninos Yalda David" at bounding box center [379, 20] width 381 height 23
click at [303, 23] on input "Ninos Yalda David" at bounding box center [379, 20] width 381 height 23
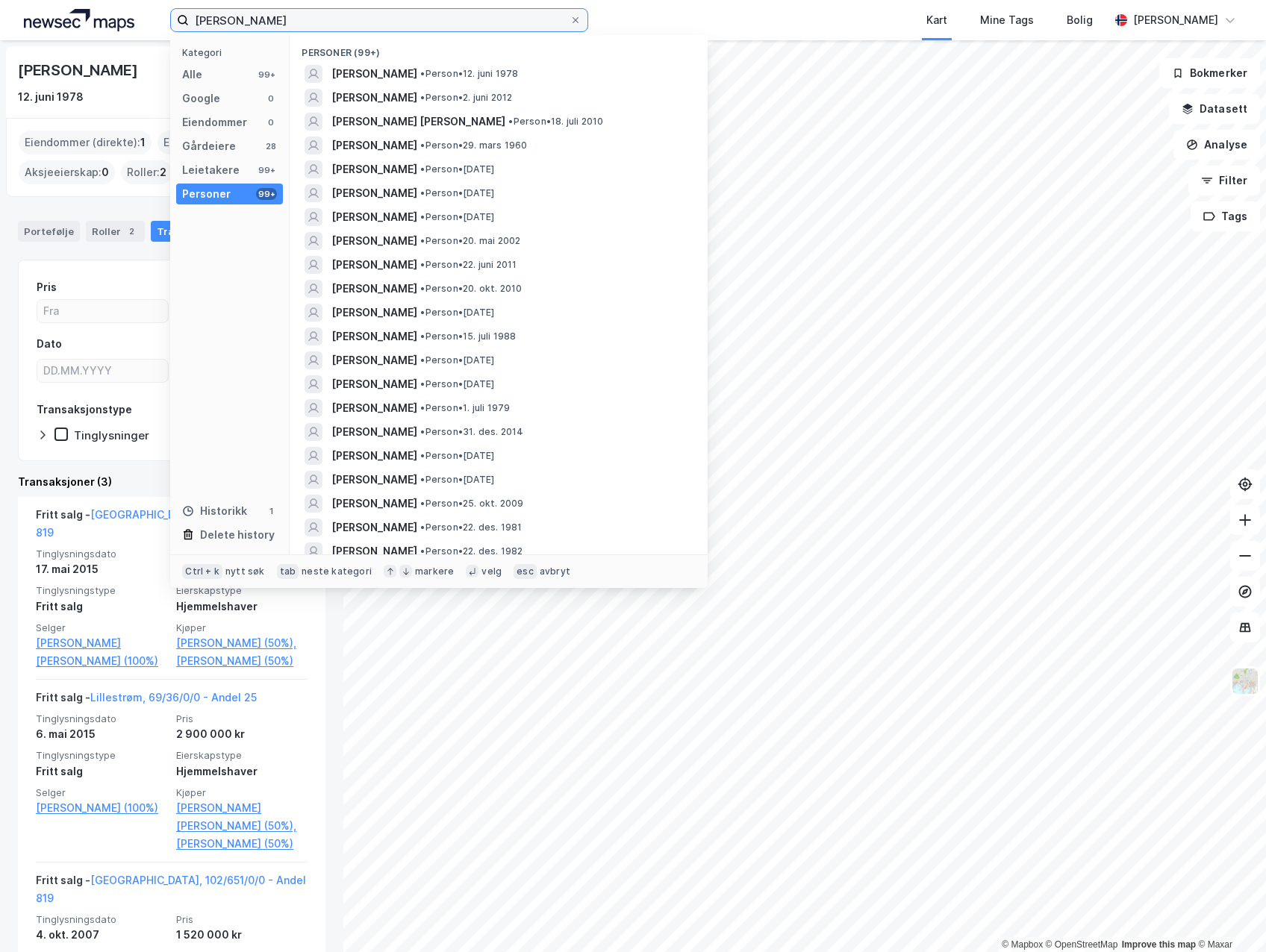
type input "S"
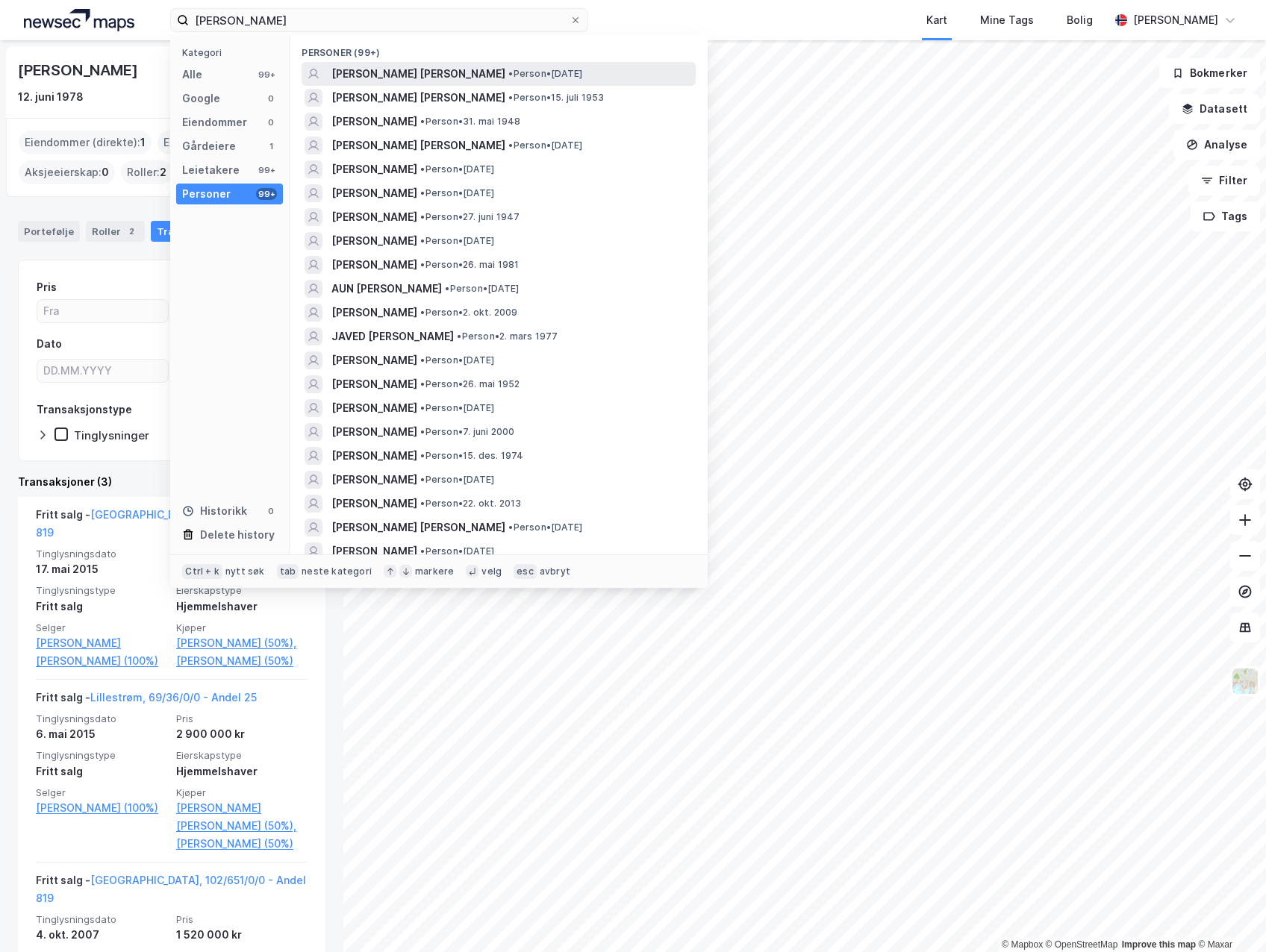
click at [403, 77] on span "[PERSON_NAME]" at bounding box center [418, 74] width 174 height 18
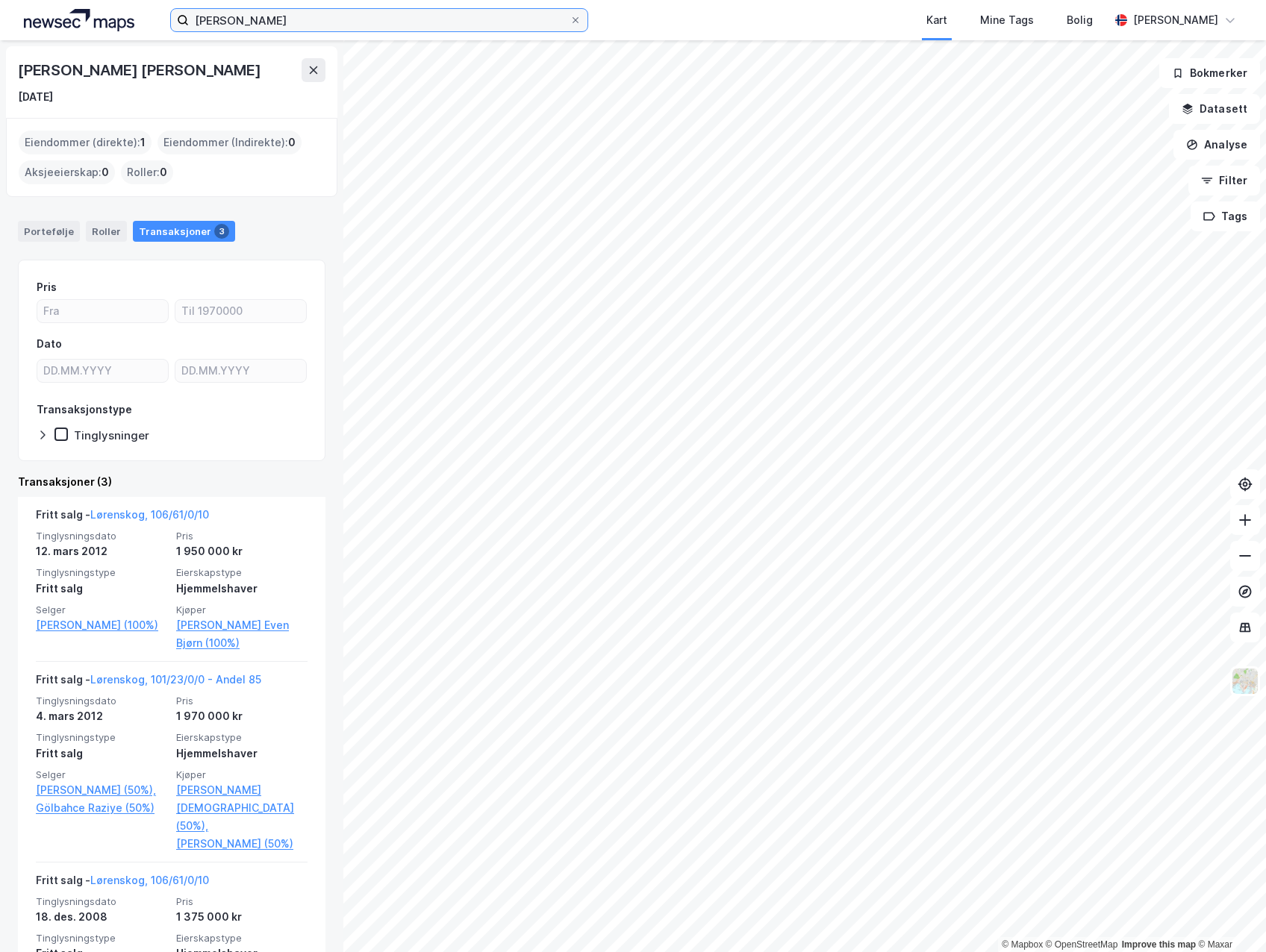
click at [307, 23] on input "Chaudary Muhammad" at bounding box center [379, 20] width 381 height 23
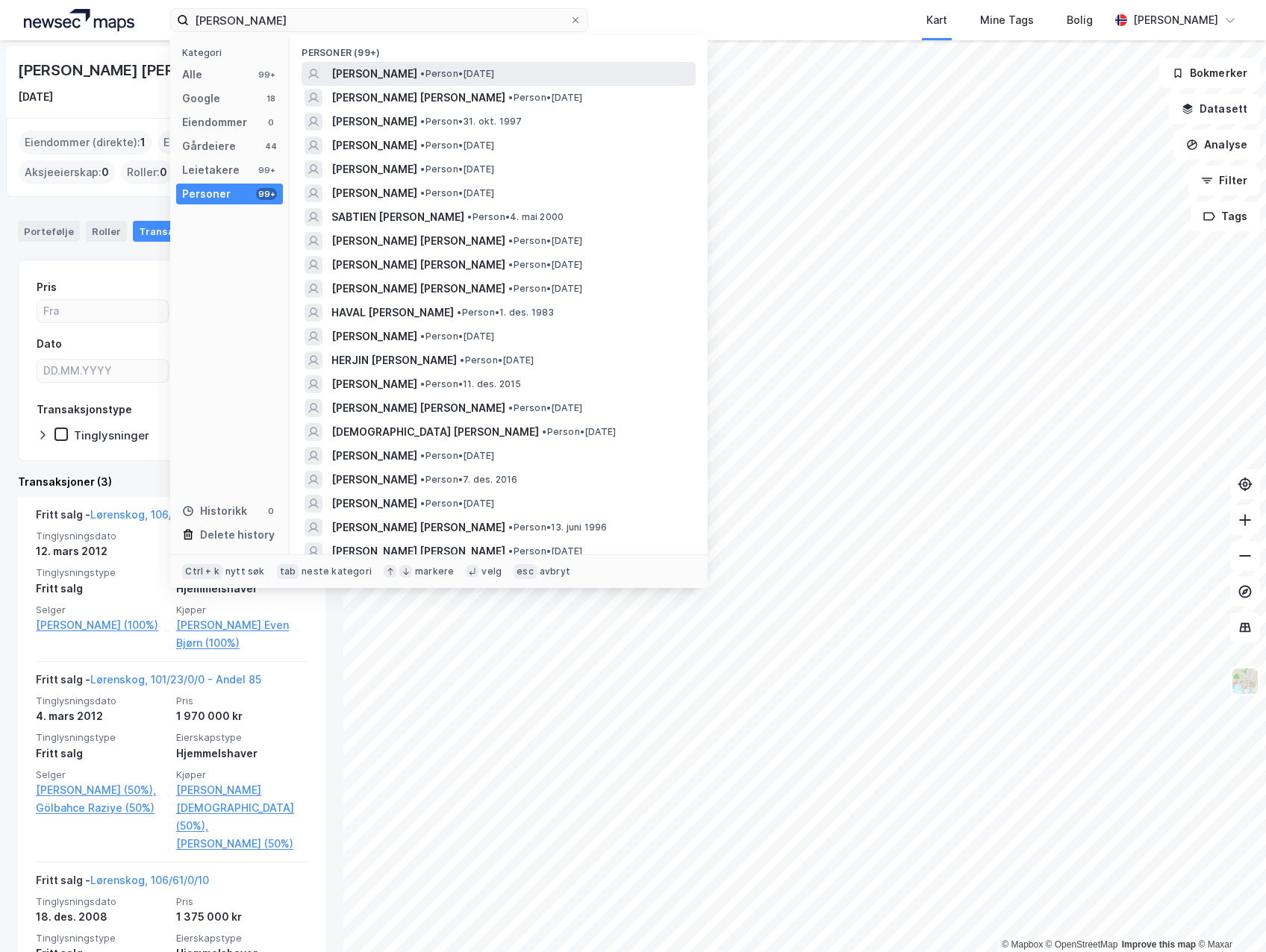
click at [403, 77] on span "[PERSON_NAME]" at bounding box center [374, 74] width 86 height 18
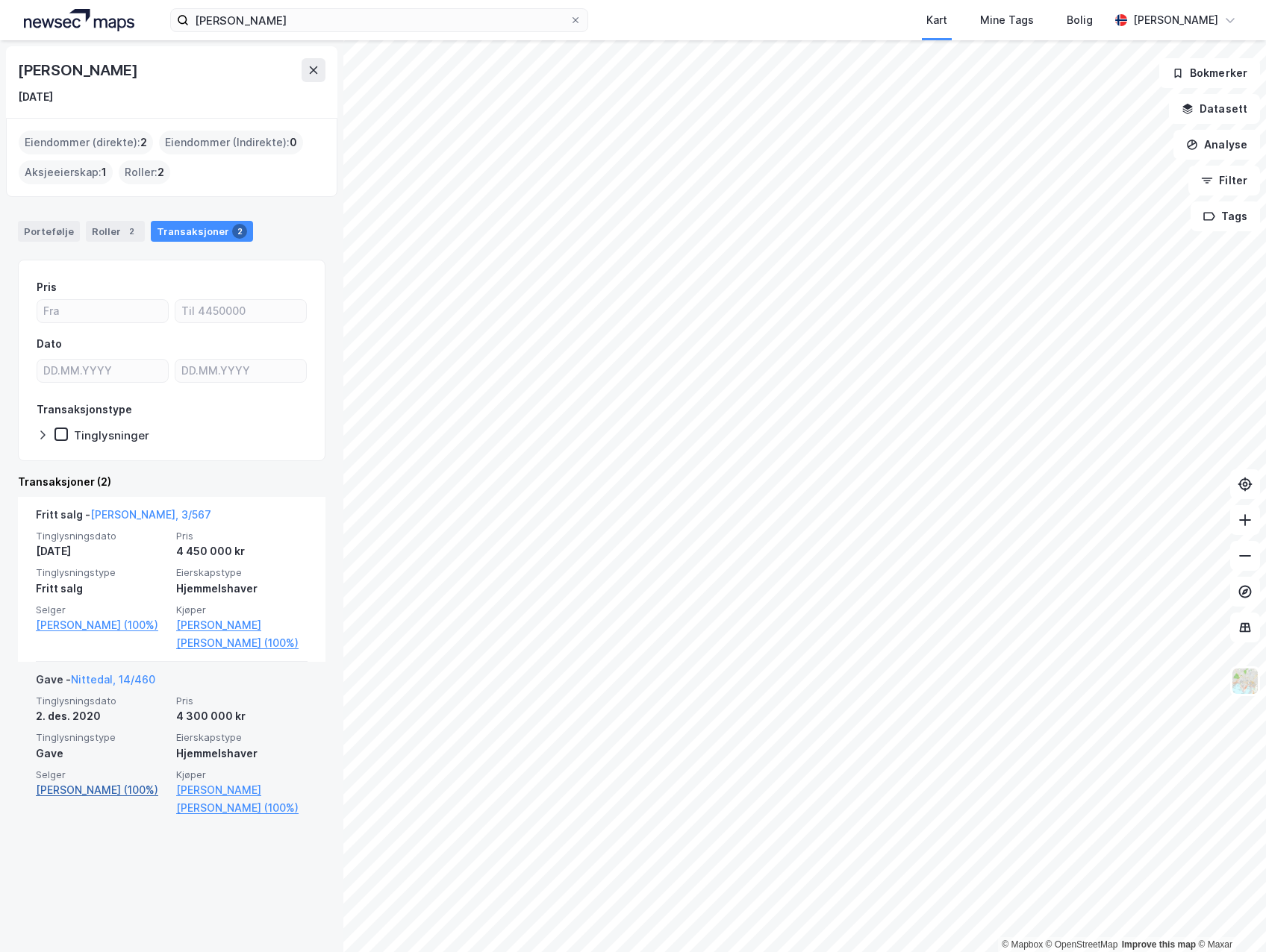
click at [103, 789] on link "Ahud A Hassan (100%)" at bounding box center [102, 791] width 132 height 18
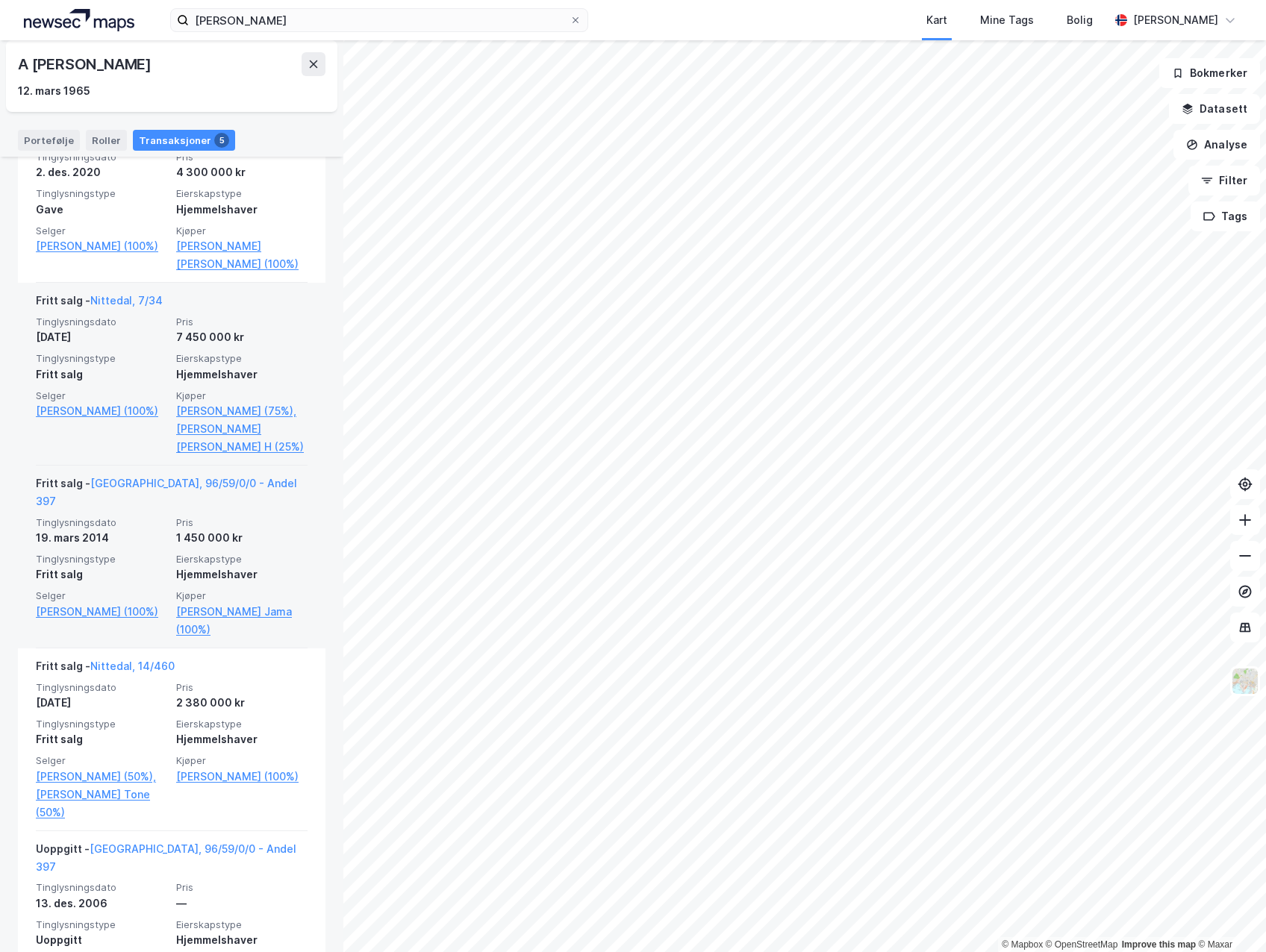
scroll to position [433, 0]
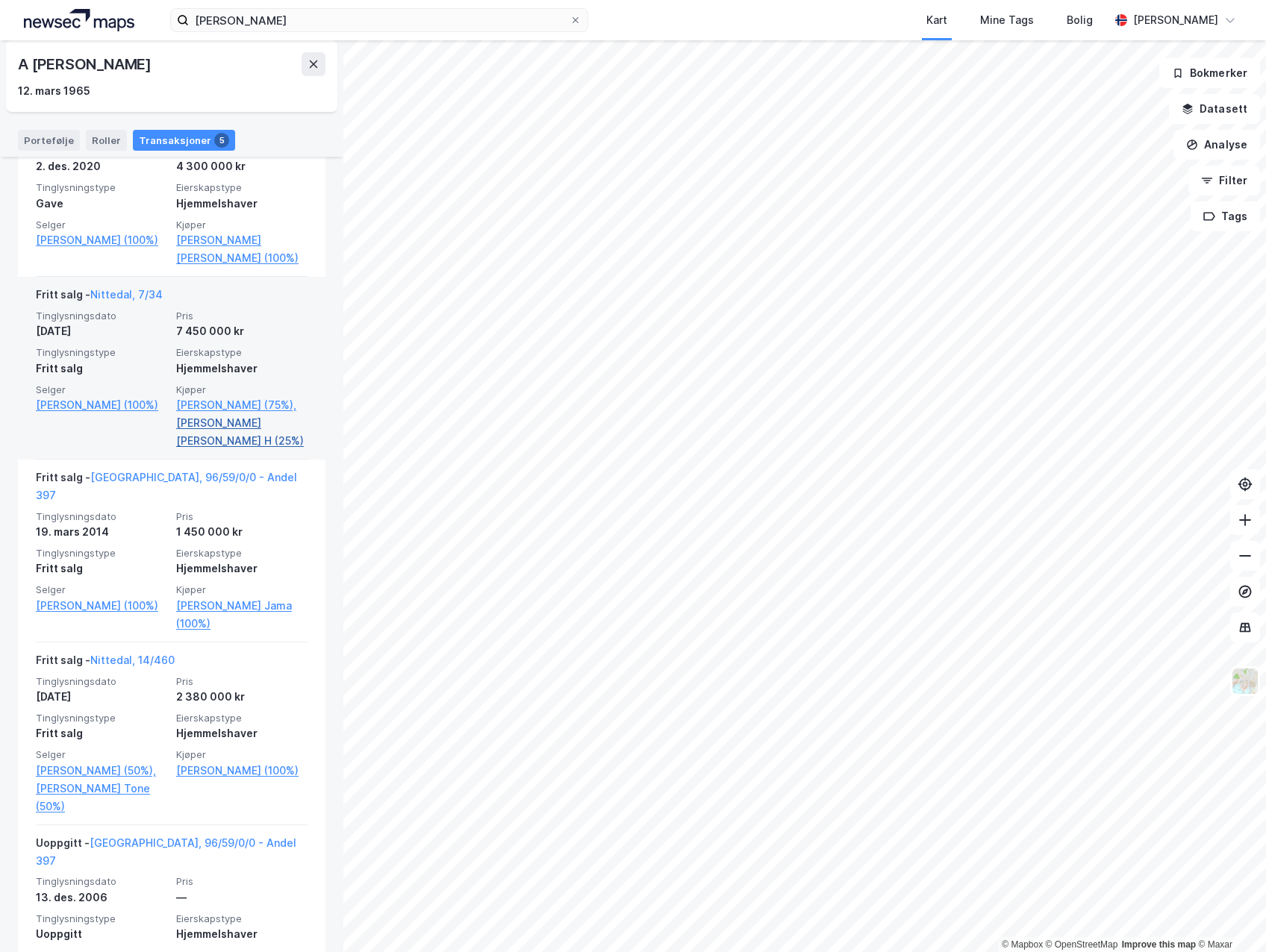
click at [238, 426] on link "Hussein Hassan Heider H (25%)" at bounding box center [242, 432] width 132 height 36
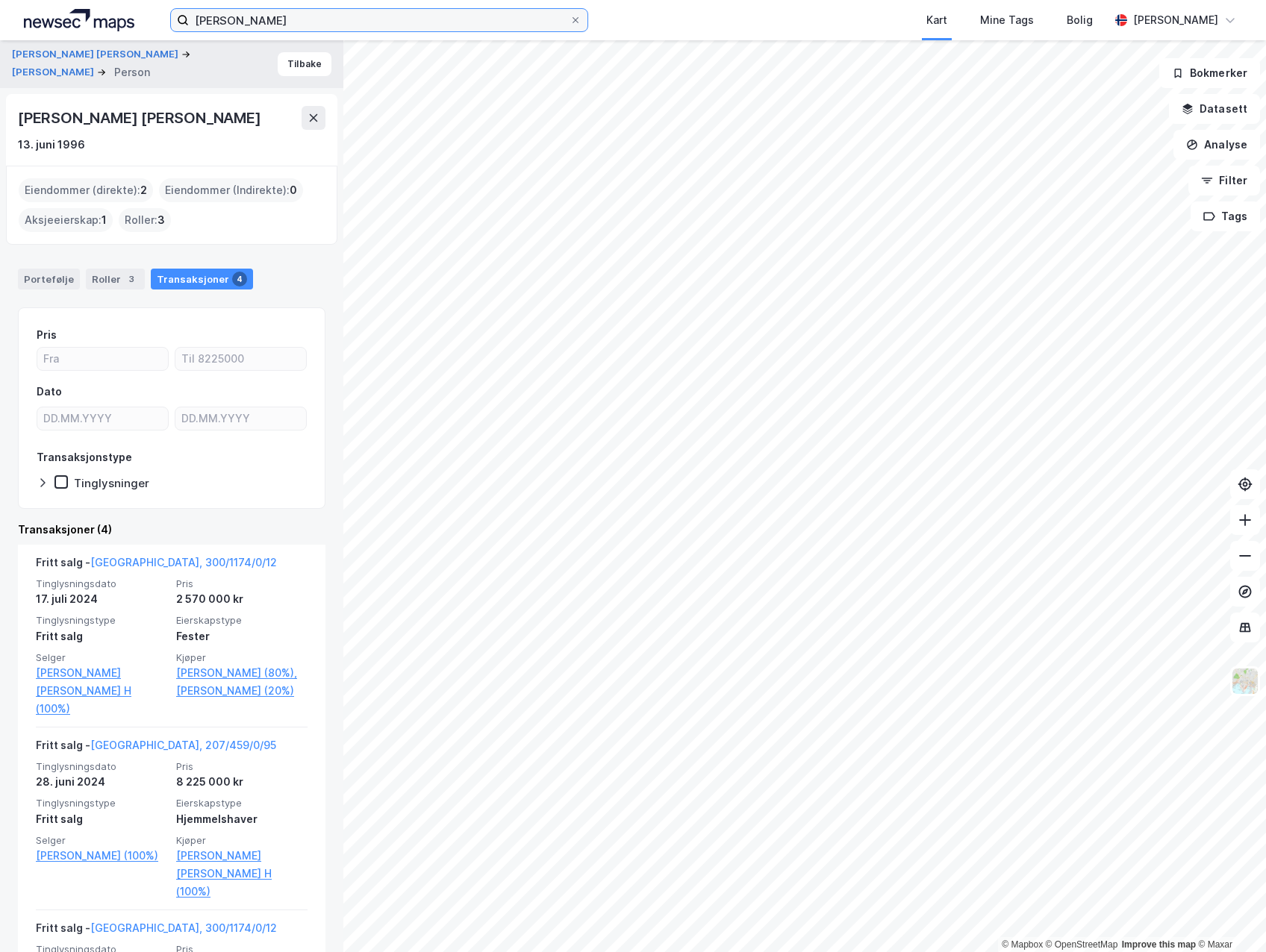
click at [347, 15] on input "Ulla Heider Hussein" at bounding box center [379, 20] width 381 height 23
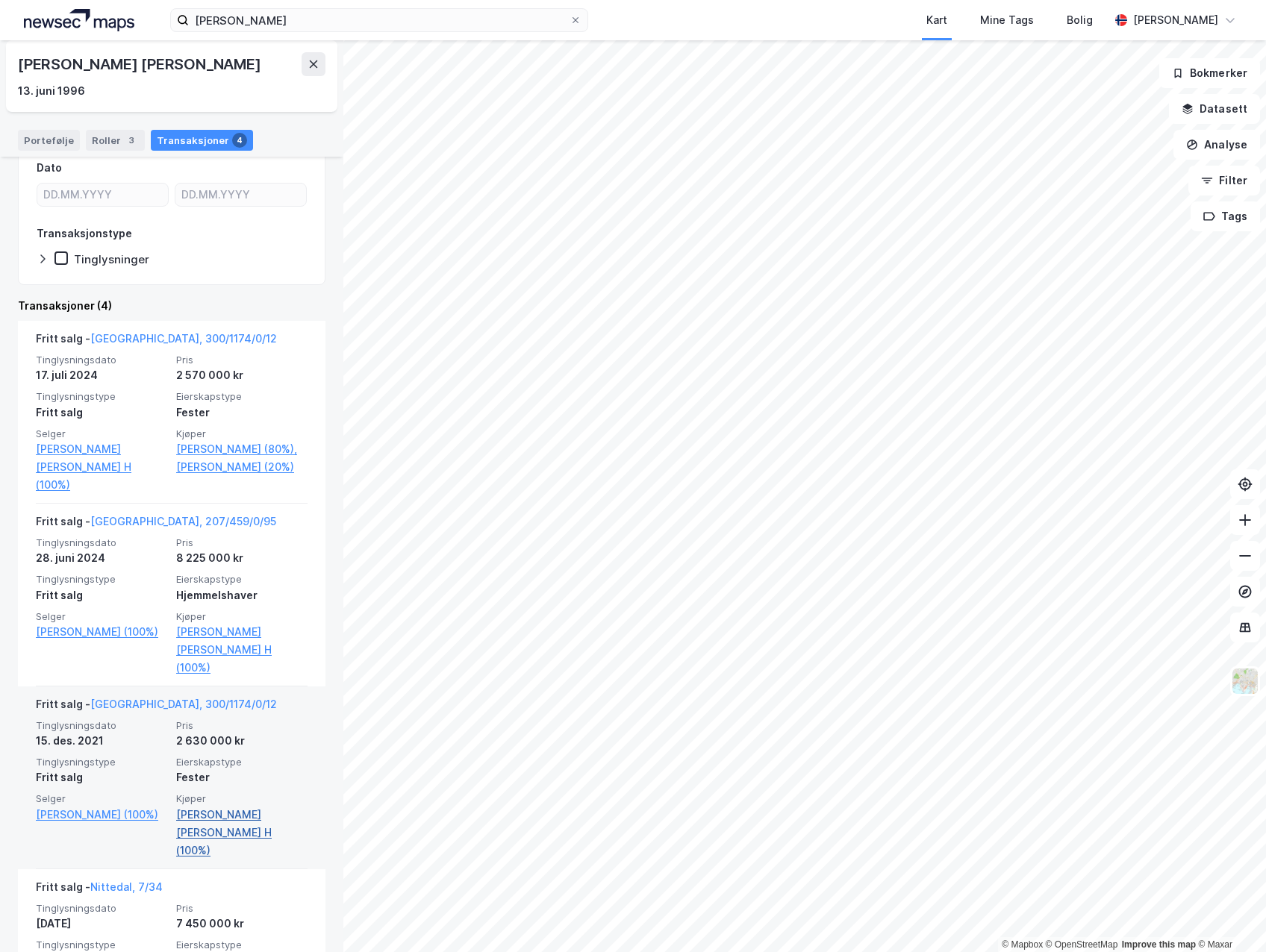
click at [222, 816] on link "Hussein Hassan Heider H (100%)" at bounding box center [242, 833] width 132 height 54
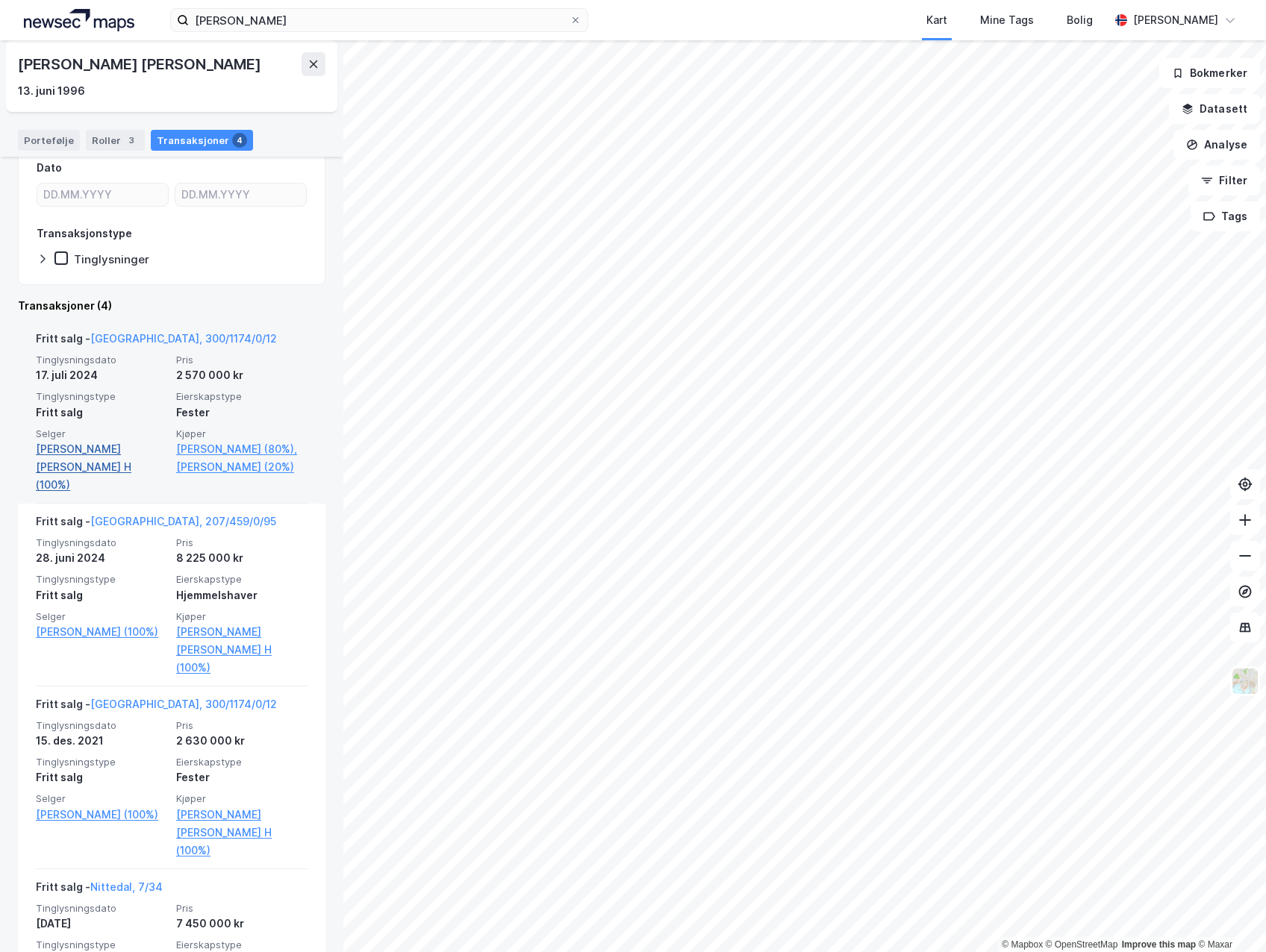
click at [88, 447] on link "Hussein Hassan Heider H (100%)" at bounding box center [102, 467] width 132 height 54
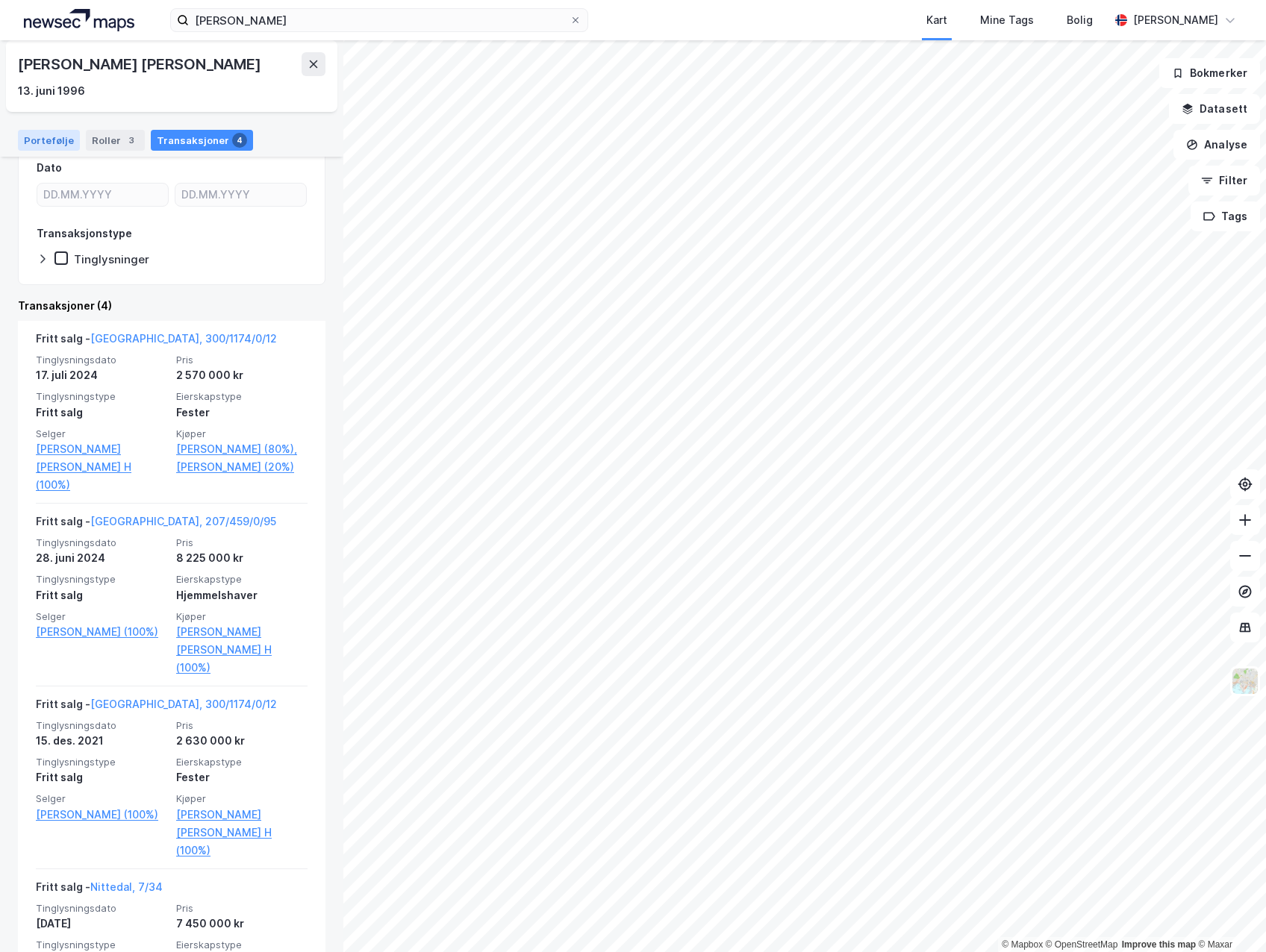
click at [48, 133] on div "Portefølje" at bounding box center [49, 140] width 62 height 21
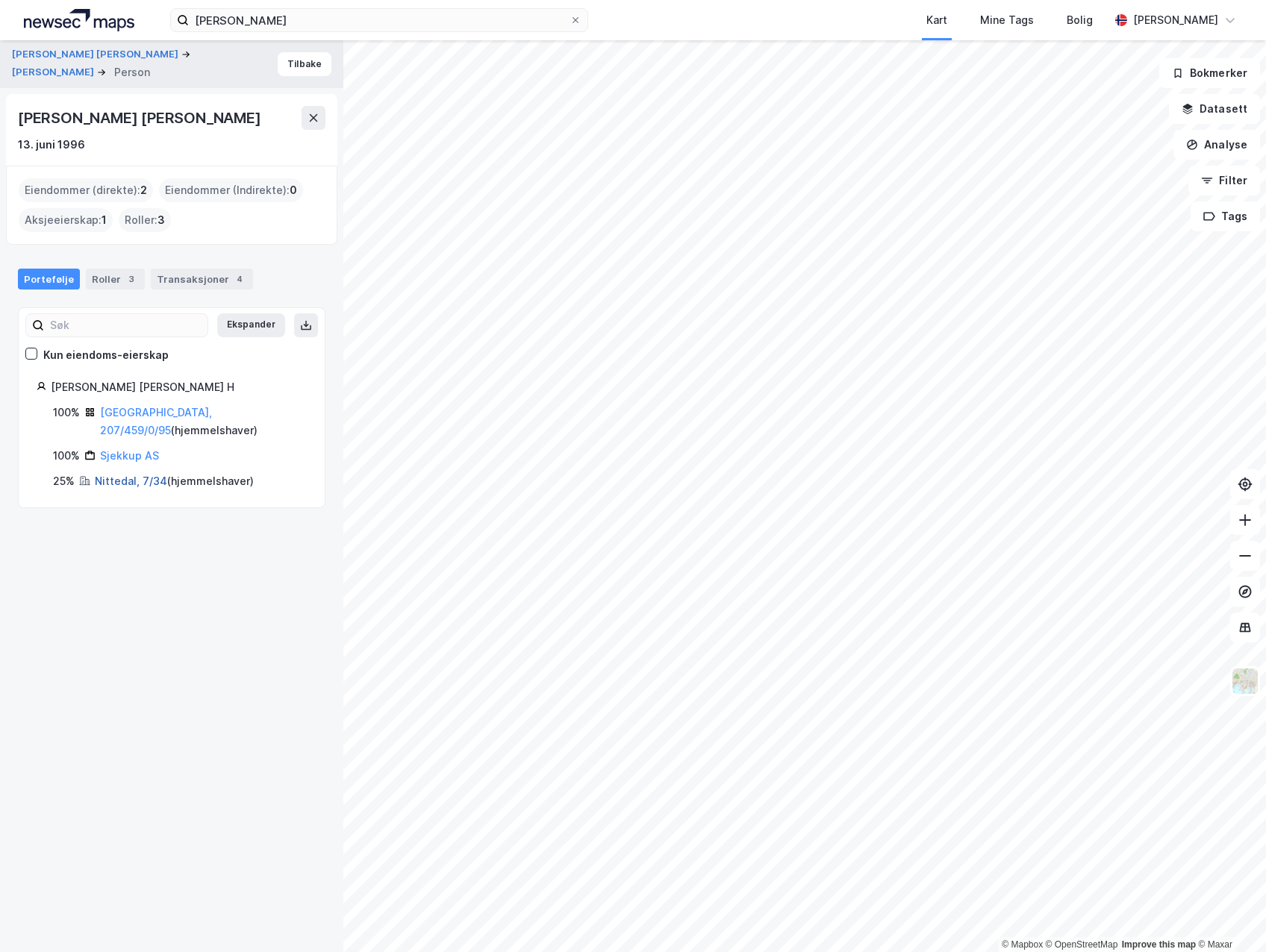
click at [125, 475] on link "Nittedal, 7/34" at bounding box center [131, 481] width 72 height 13
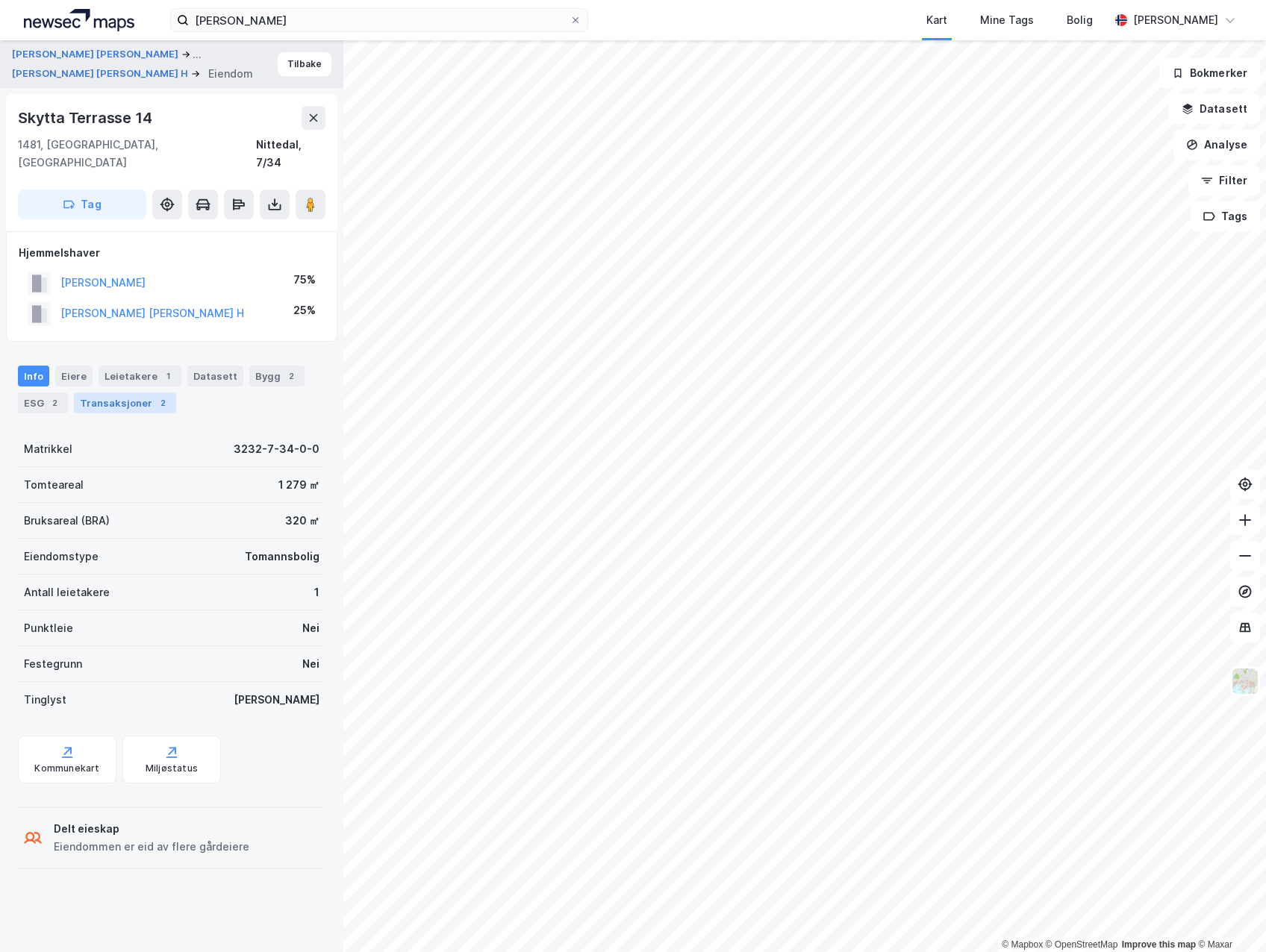
click at [111, 393] on div "Transaksjoner 2" at bounding box center [125, 403] width 103 height 21
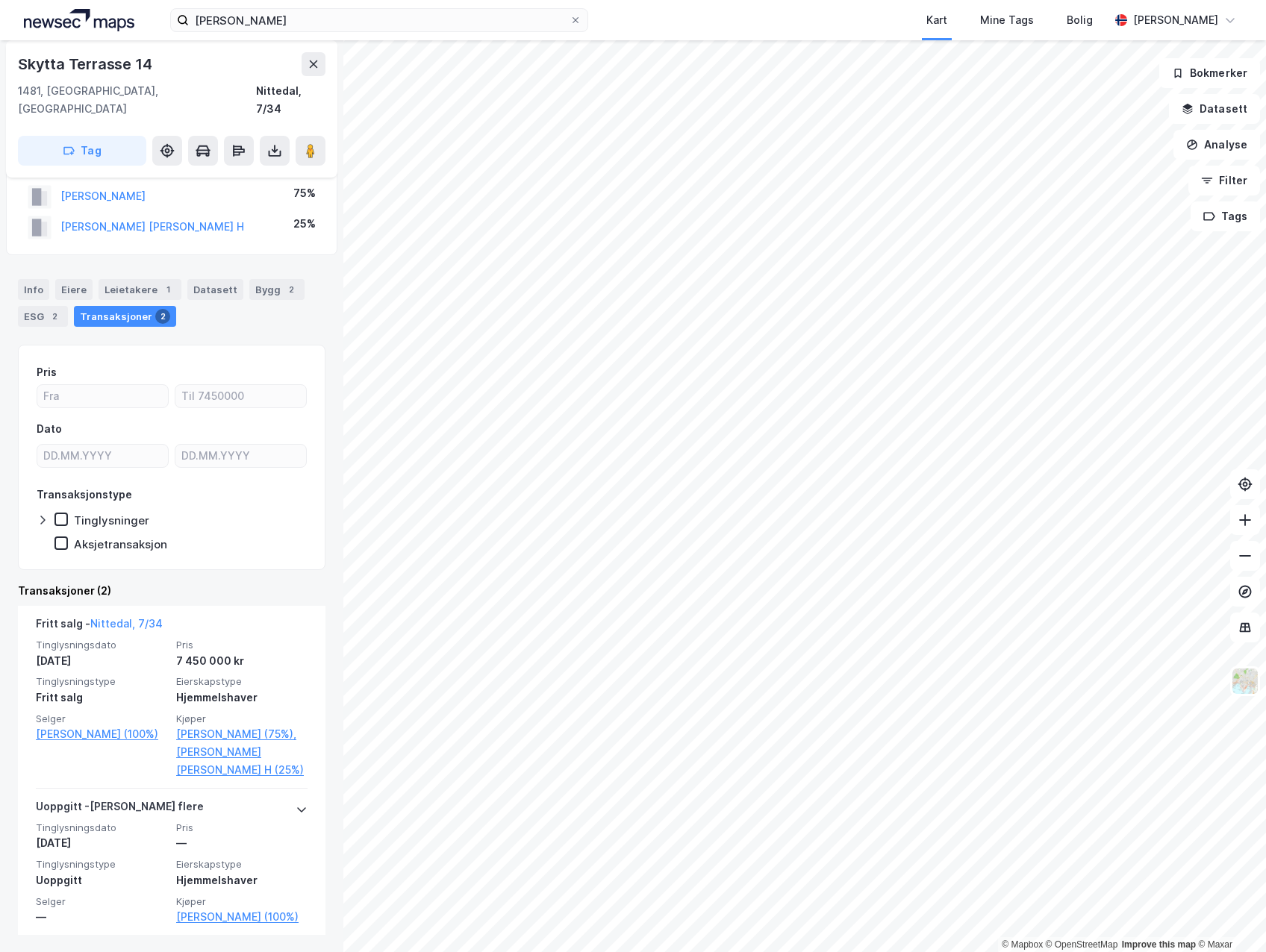
scroll to position [12, 0]
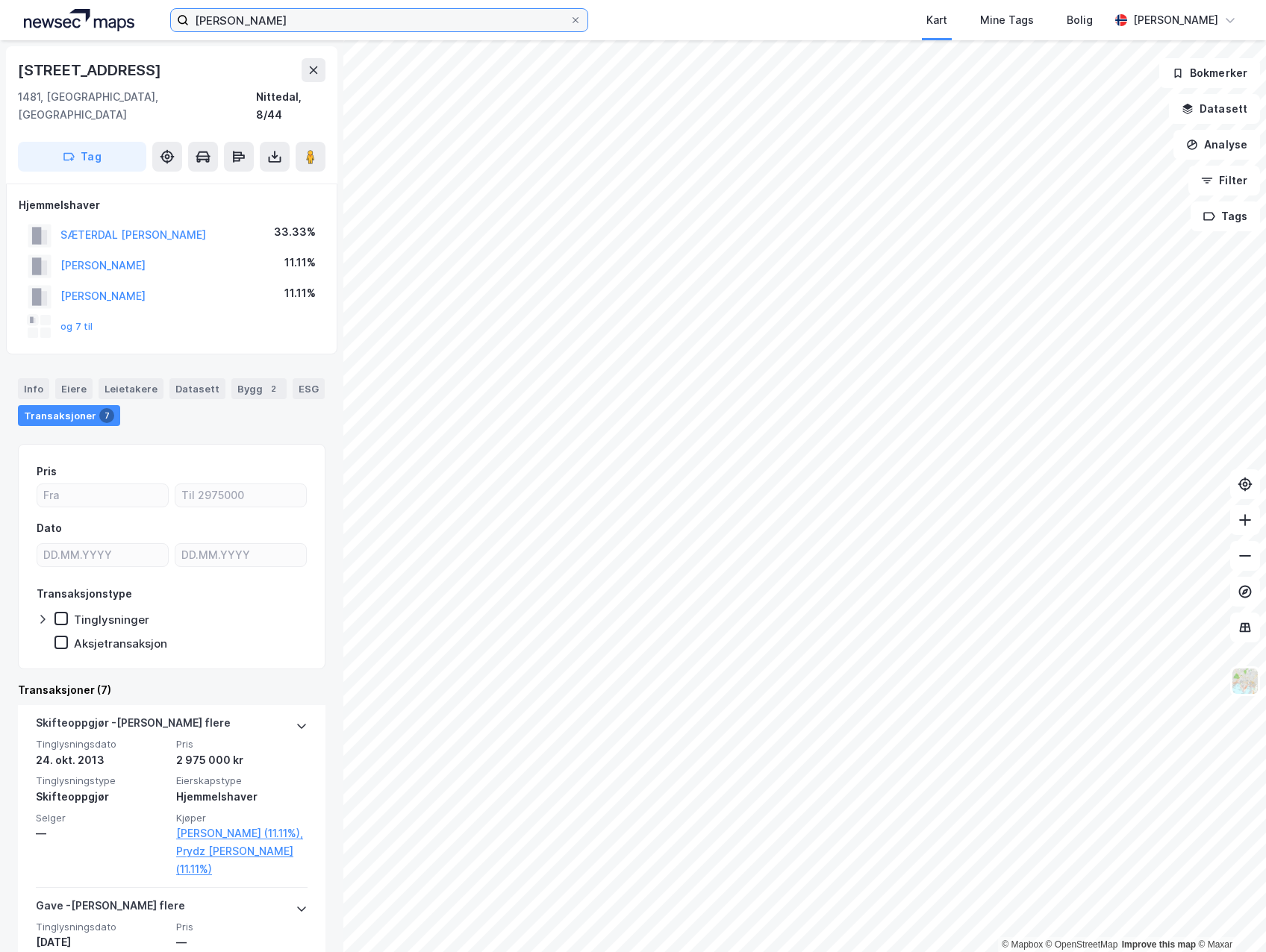
click at [316, 15] on input "Ninos Yalda DAvid" at bounding box center [379, 20] width 381 height 23
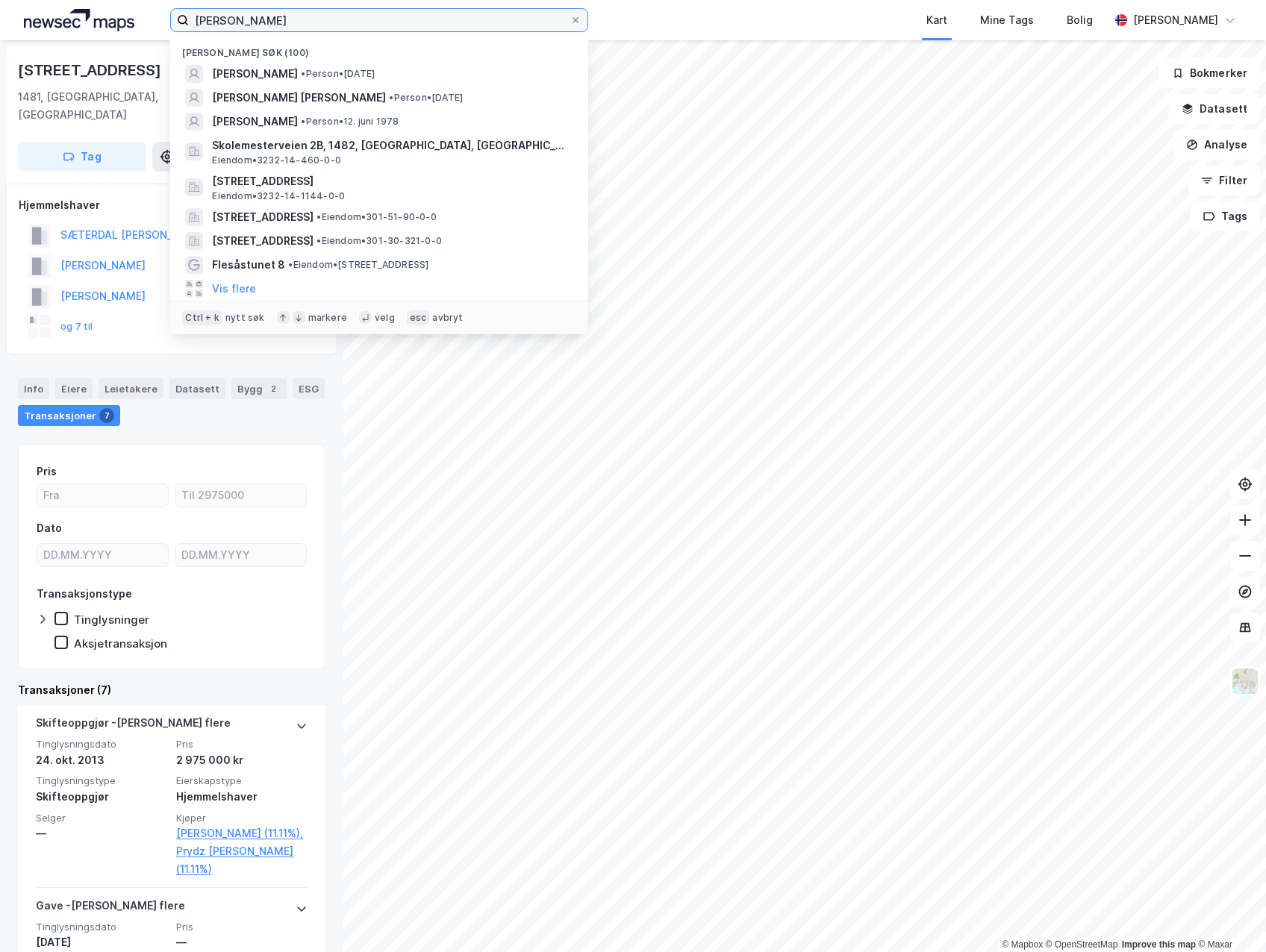
paste input "avid"
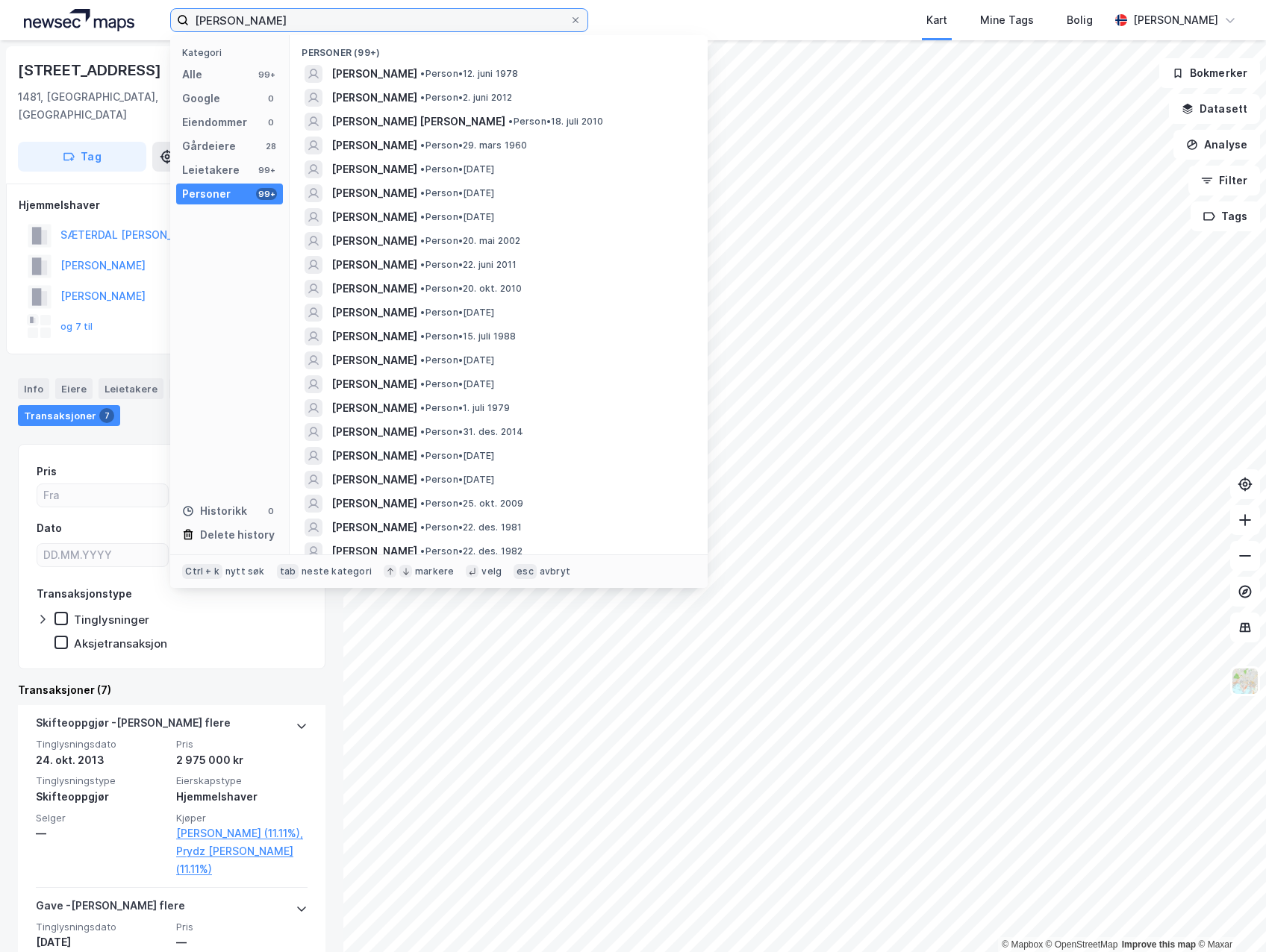
type input "Ninos Yalda David"
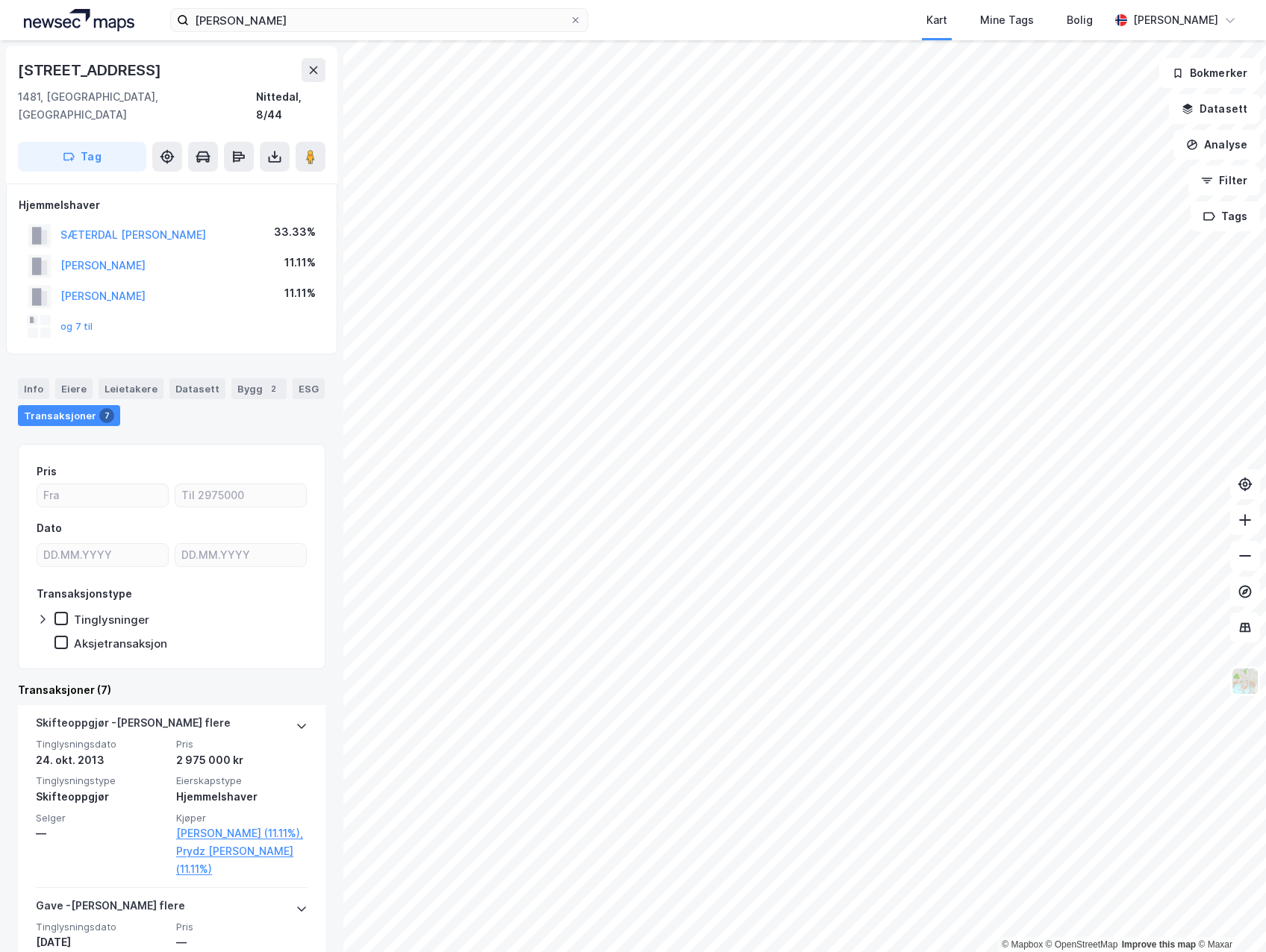
click at [141, 85] on div "Bjønndalsveien 20 1481, Hagan, Akershus Nittedal, 8/44" at bounding box center [171, 91] width 307 height 66
click at [344, 23] on input "Ninos Yalda David" at bounding box center [379, 20] width 381 height 23
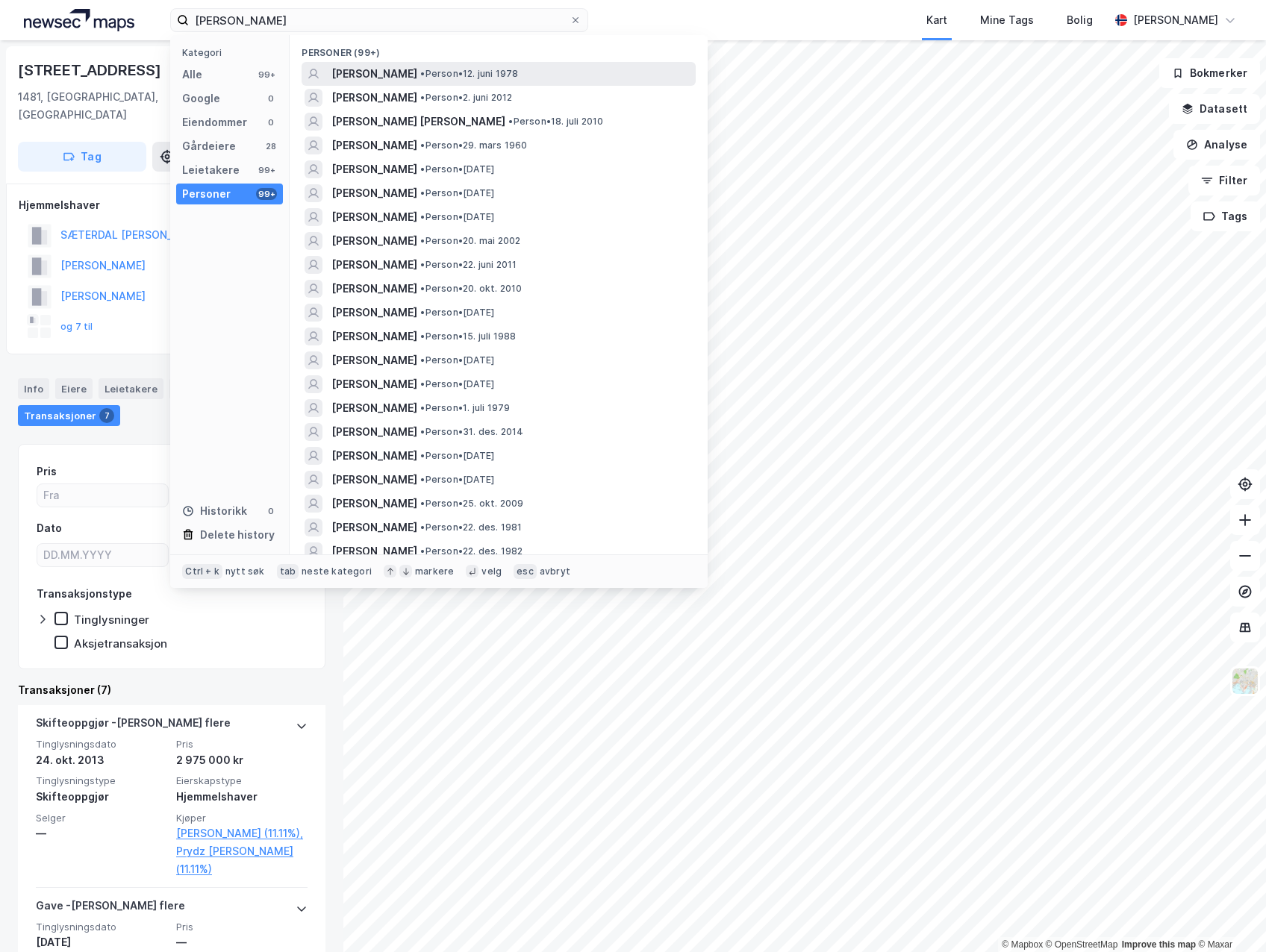
click at [360, 74] on span "[PERSON_NAME]" at bounding box center [374, 74] width 86 height 18
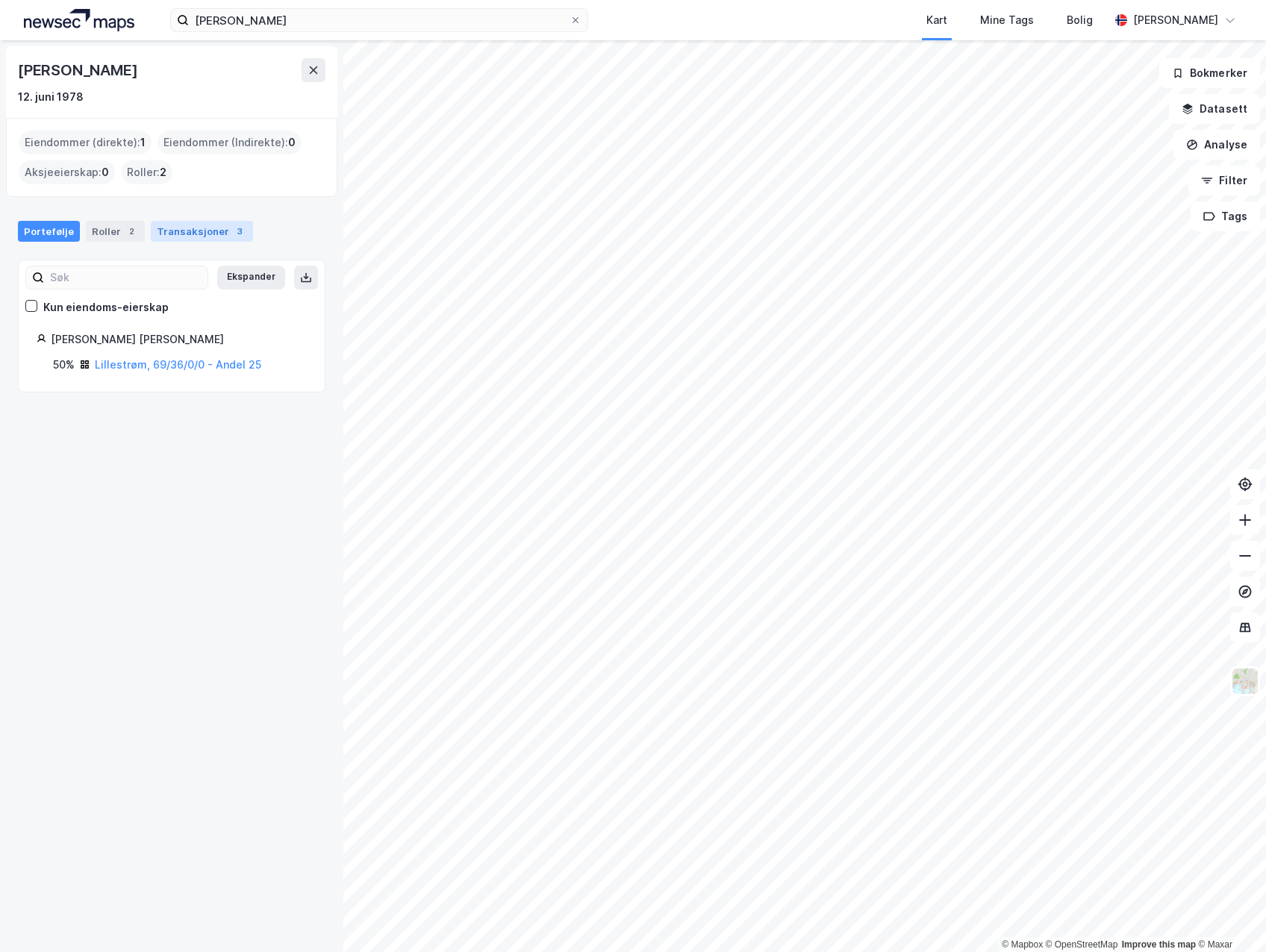
click at [182, 232] on div "Transaksjoner 3" at bounding box center [202, 231] width 103 height 21
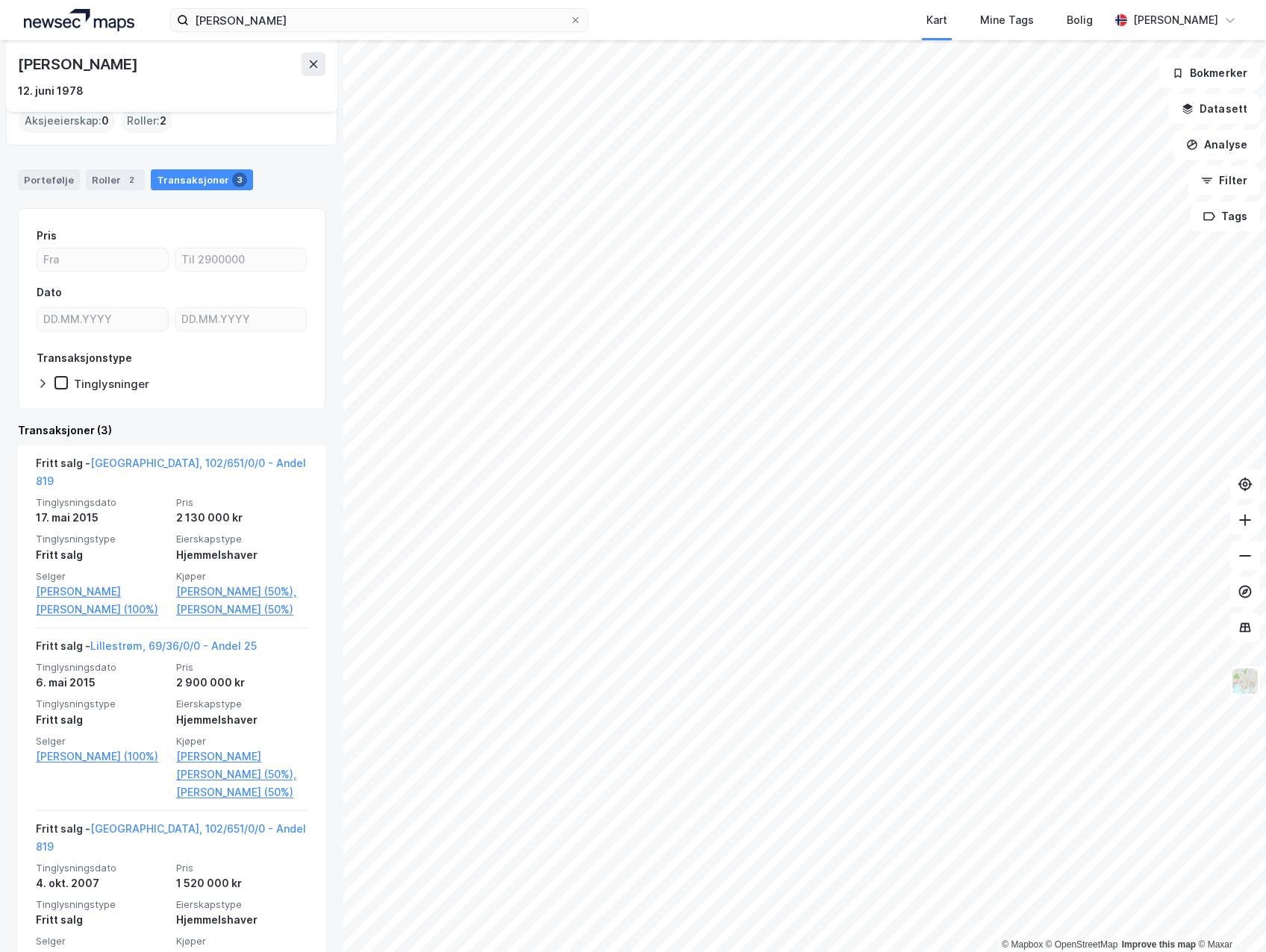
scroll to position [73, 0]
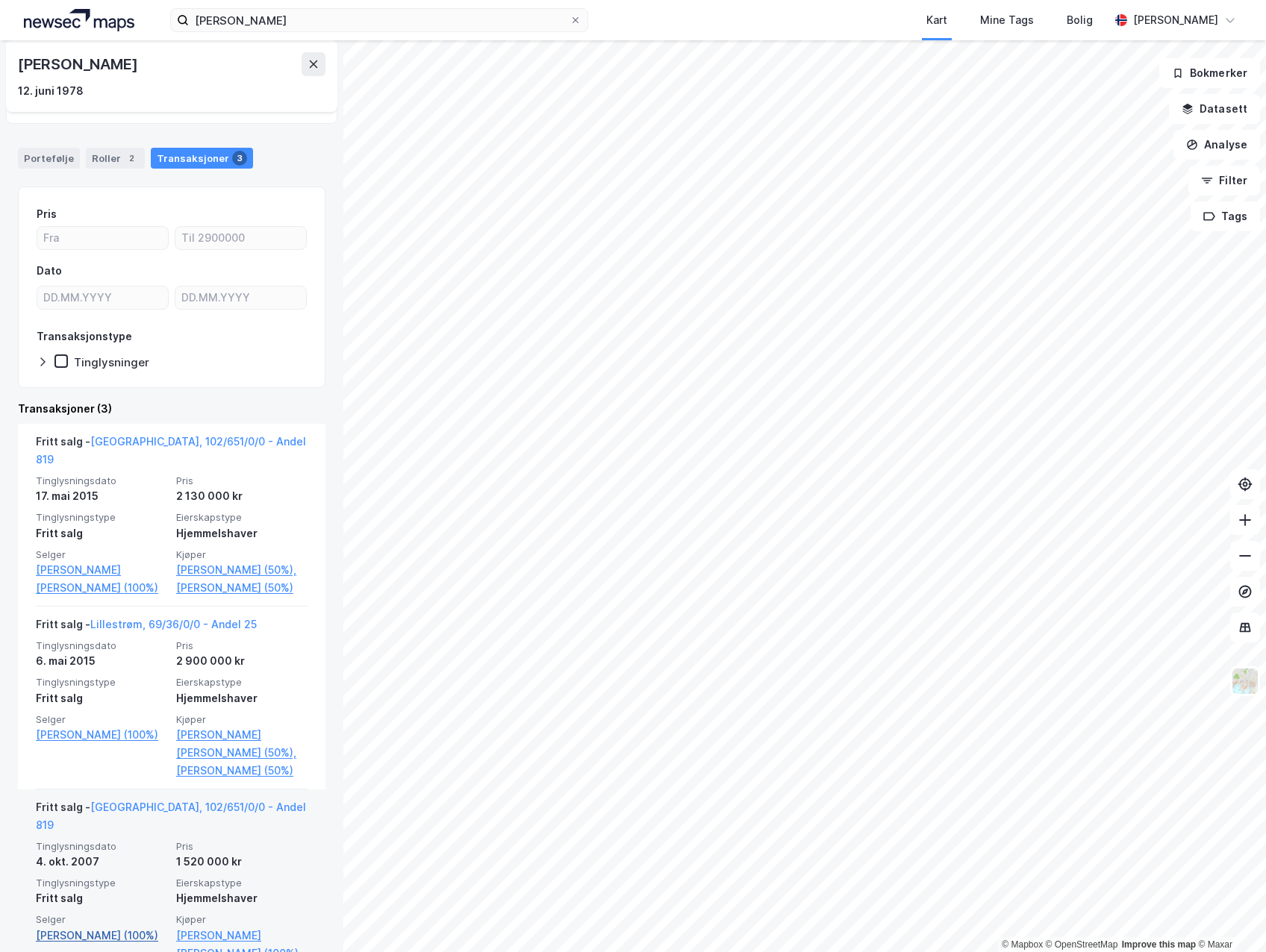
click at [118, 927] on link "Hussain Basharat (100%)" at bounding box center [102, 936] width 132 height 18
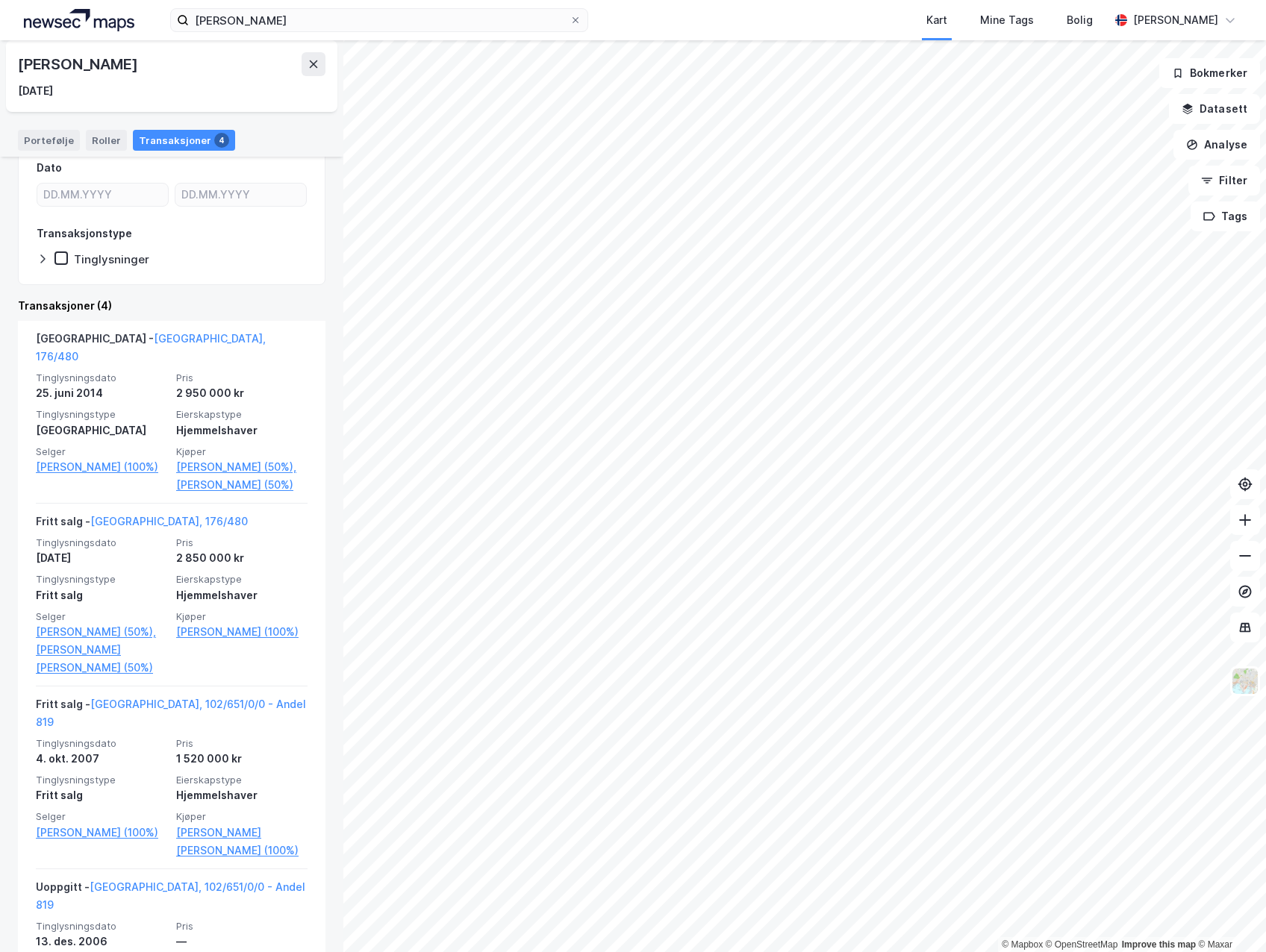
scroll to position [268, 0]
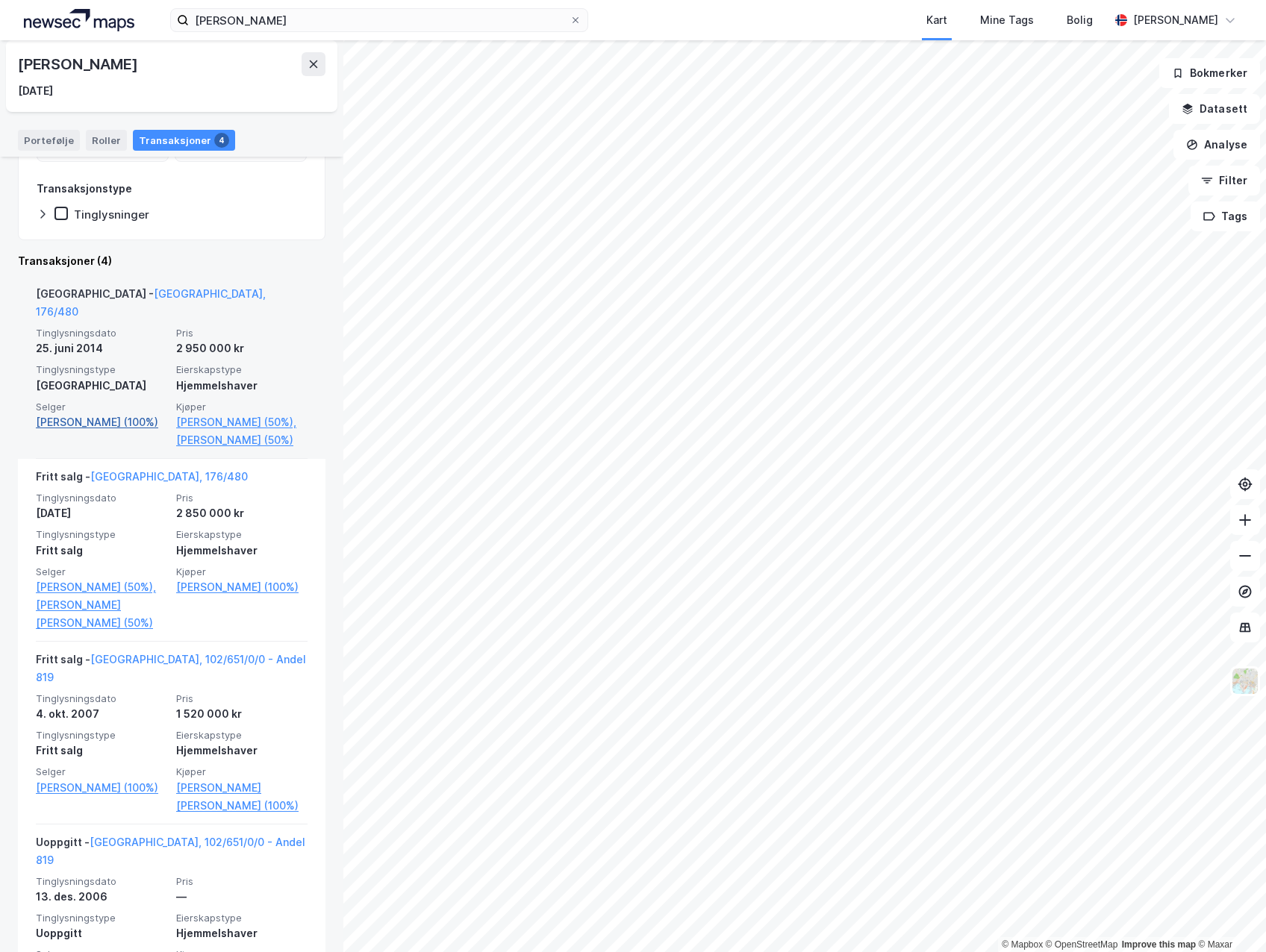
click at [103, 413] on link "Hussain Basharat (100%)" at bounding box center [102, 422] width 132 height 18
click at [85, 413] on link "Hussain Basharat (100%)" at bounding box center [102, 422] width 132 height 18
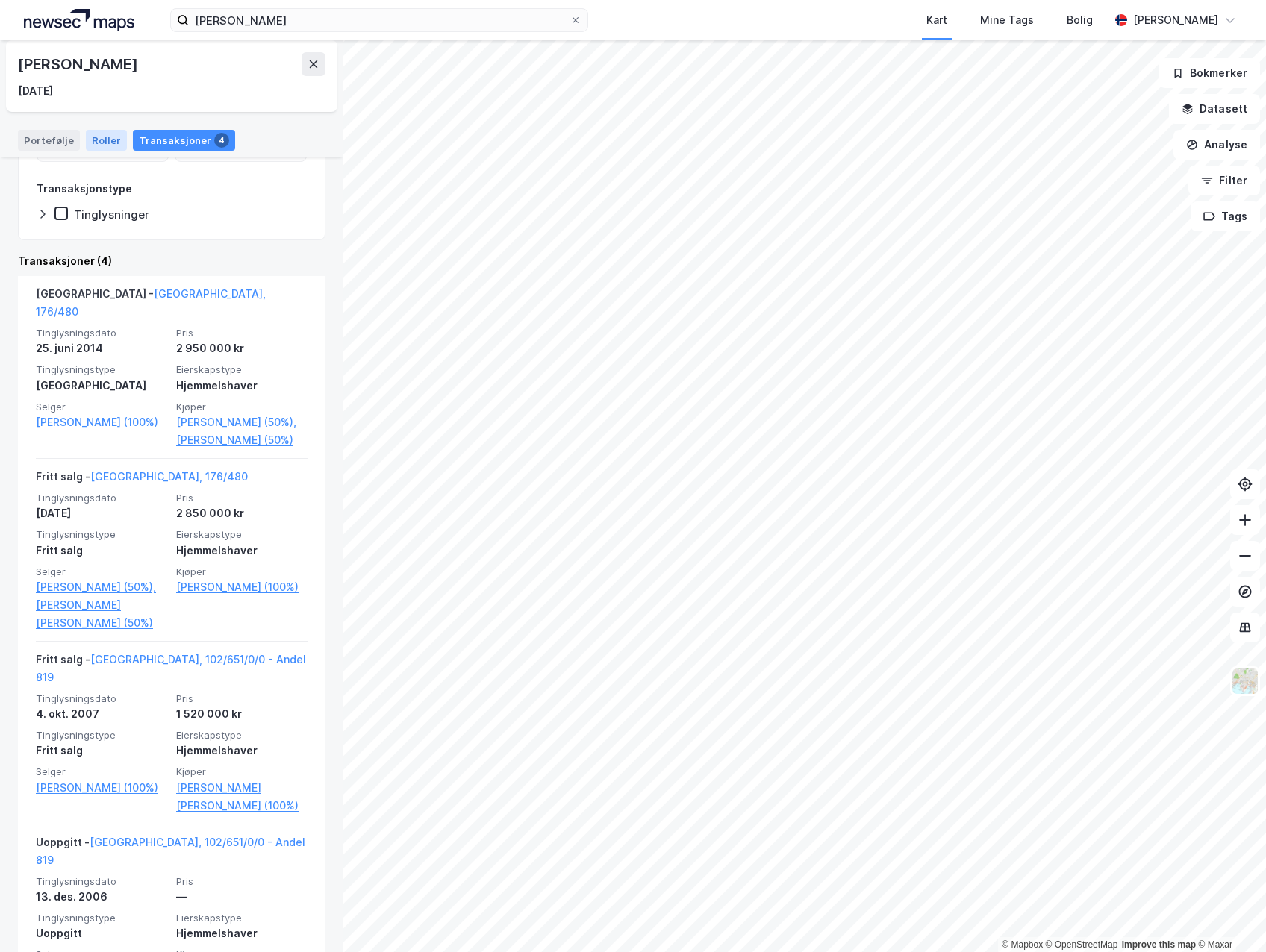
click at [111, 138] on div "Roller" at bounding box center [106, 140] width 41 height 21
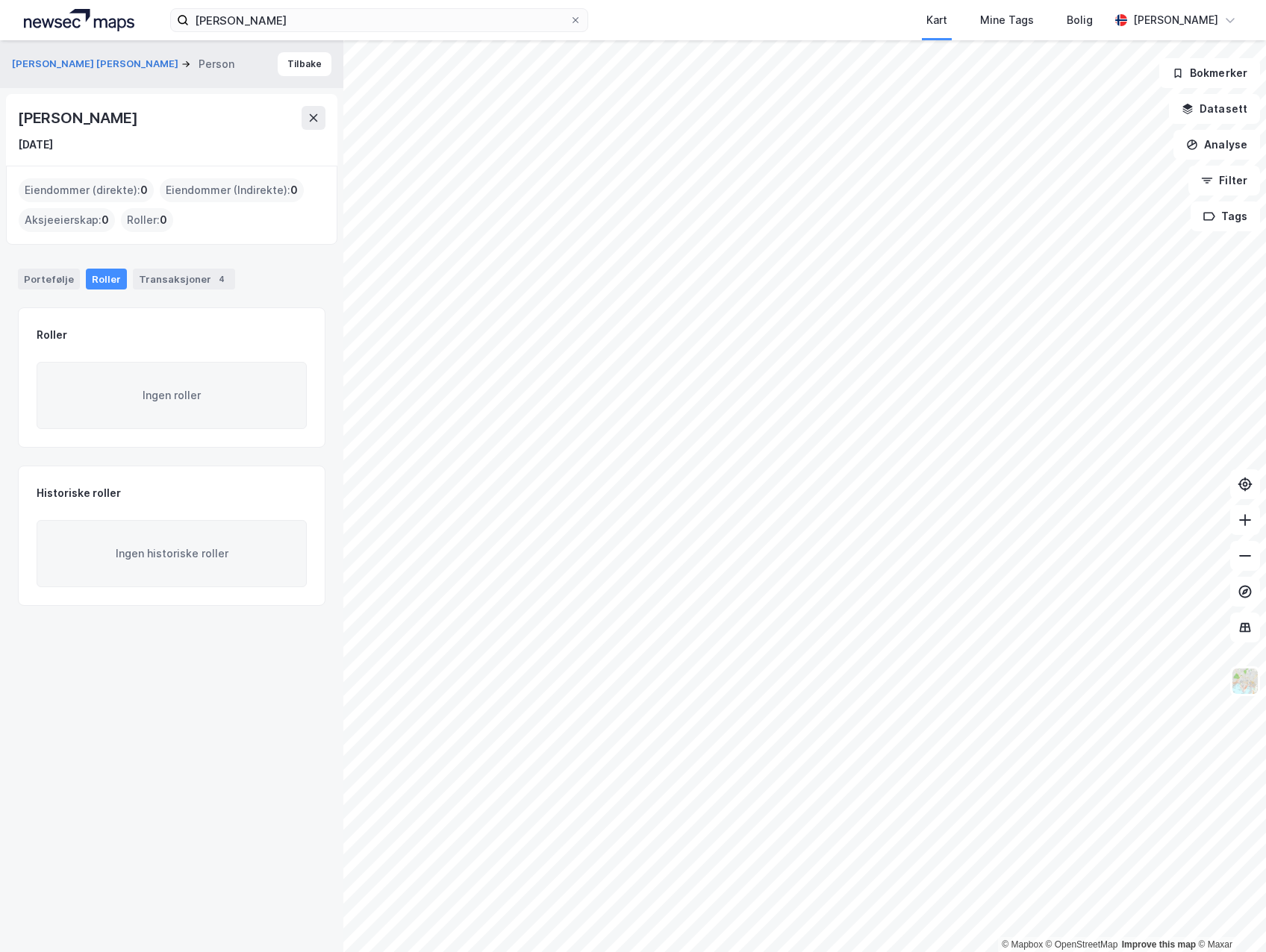
click at [25, 304] on div "Portefølje Roller Transaksjoner 4 Roller Ingen roller Historiske roller Ingen h…" at bounding box center [171, 428] width 307 height 355
click at [30, 282] on div "Portefølje" at bounding box center [49, 278] width 62 height 21
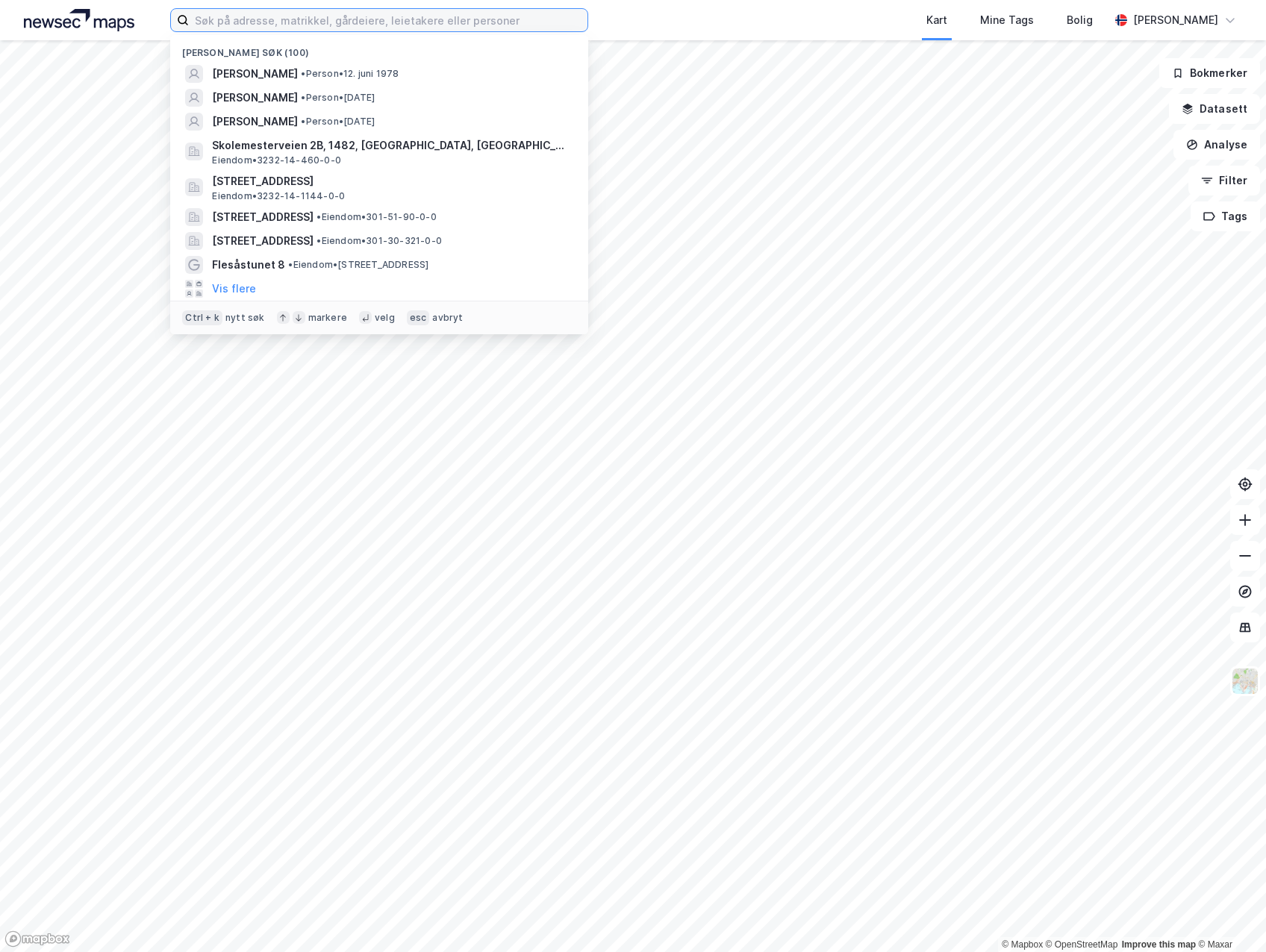
click at [387, 24] on input at bounding box center [388, 20] width 398 height 23
paste input "933851672"
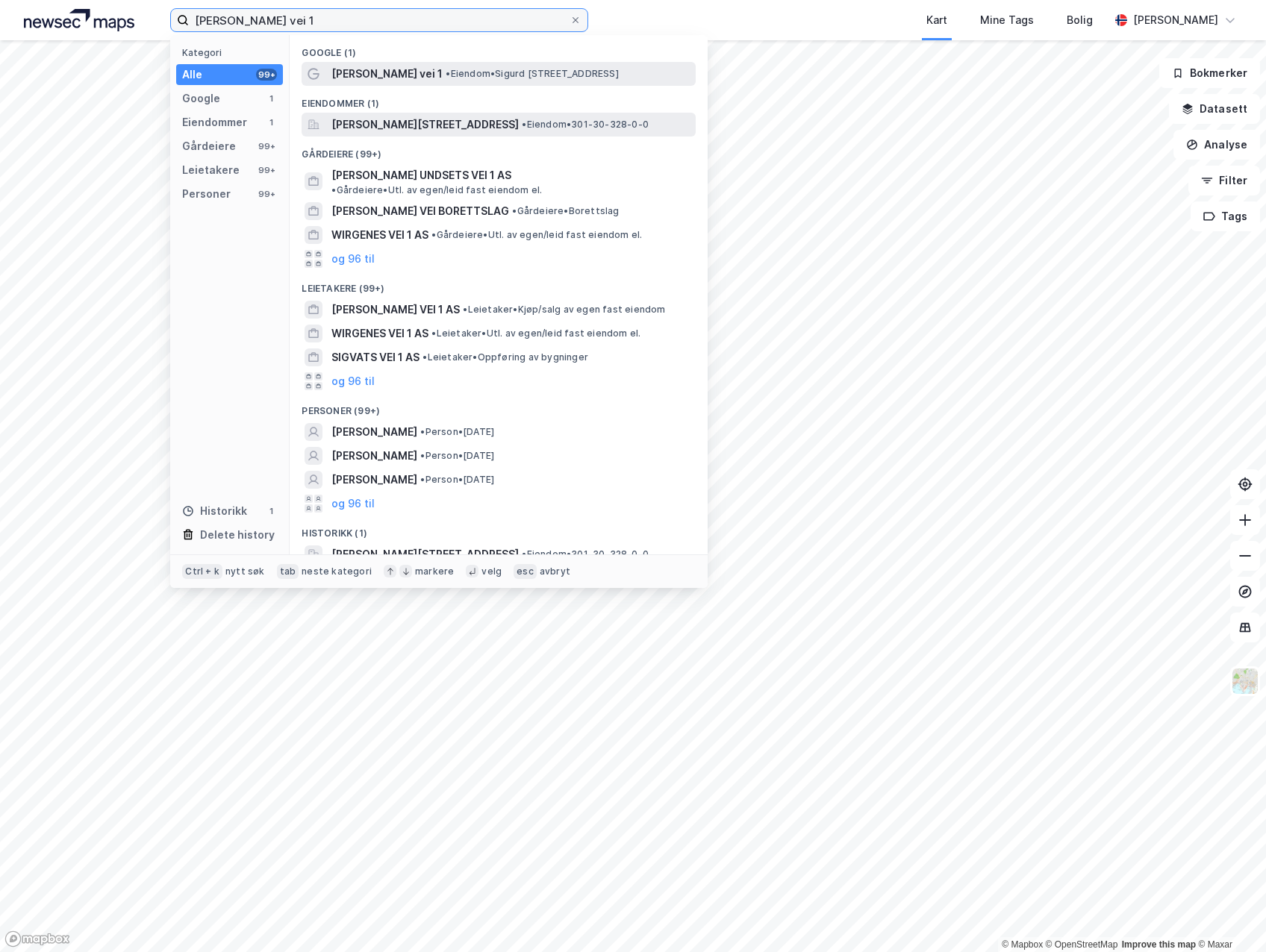
type input "[PERSON_NAME] vei 1"
click at [428, 131] on span "[PERSON_NAME][STREET_ADDRESS]" at bounding box center [425, 124] width 187 height 18
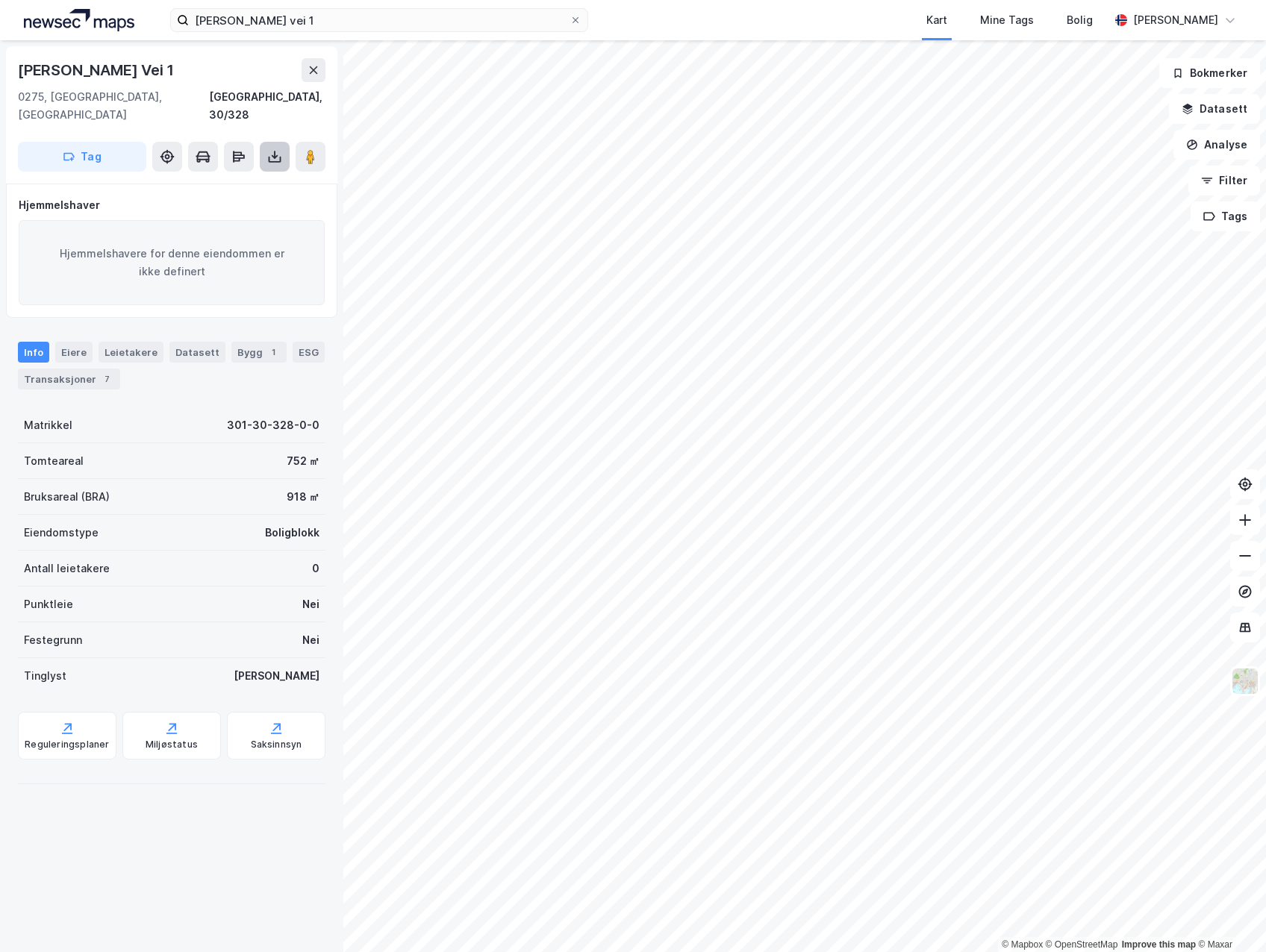
click at [274, 150] on icon at bounding box center [275, 157] width 15 height 15
click at [244, 181] on div "Last ned grunnbok" at bounding box center [201, 186] width 87 height 12
